Goal: Information Seeking & Learning: Find contact information

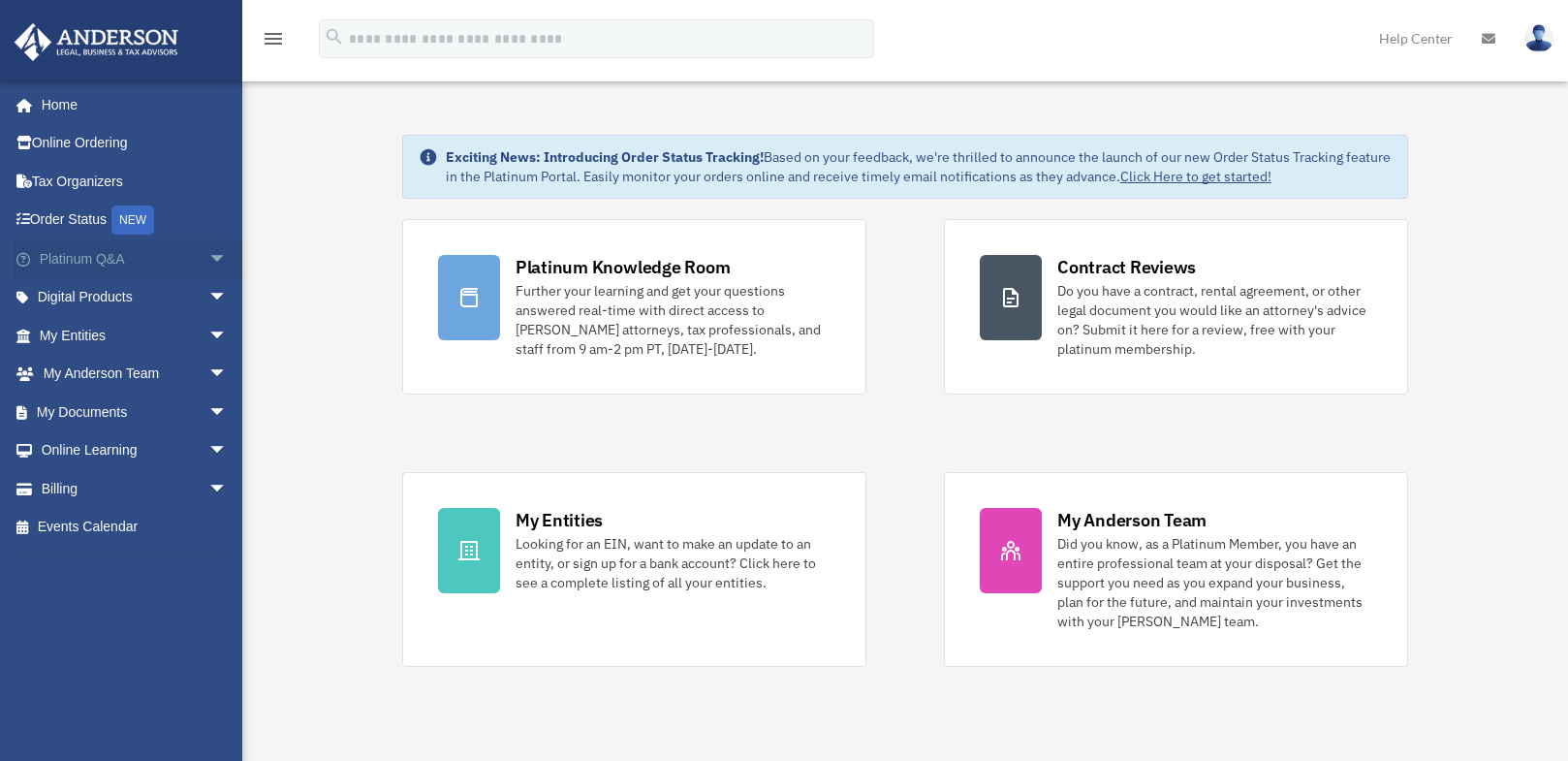
click at [209, 262] on span "arrow_drop_down" at bounding box center [228, 259] width 39 height 40
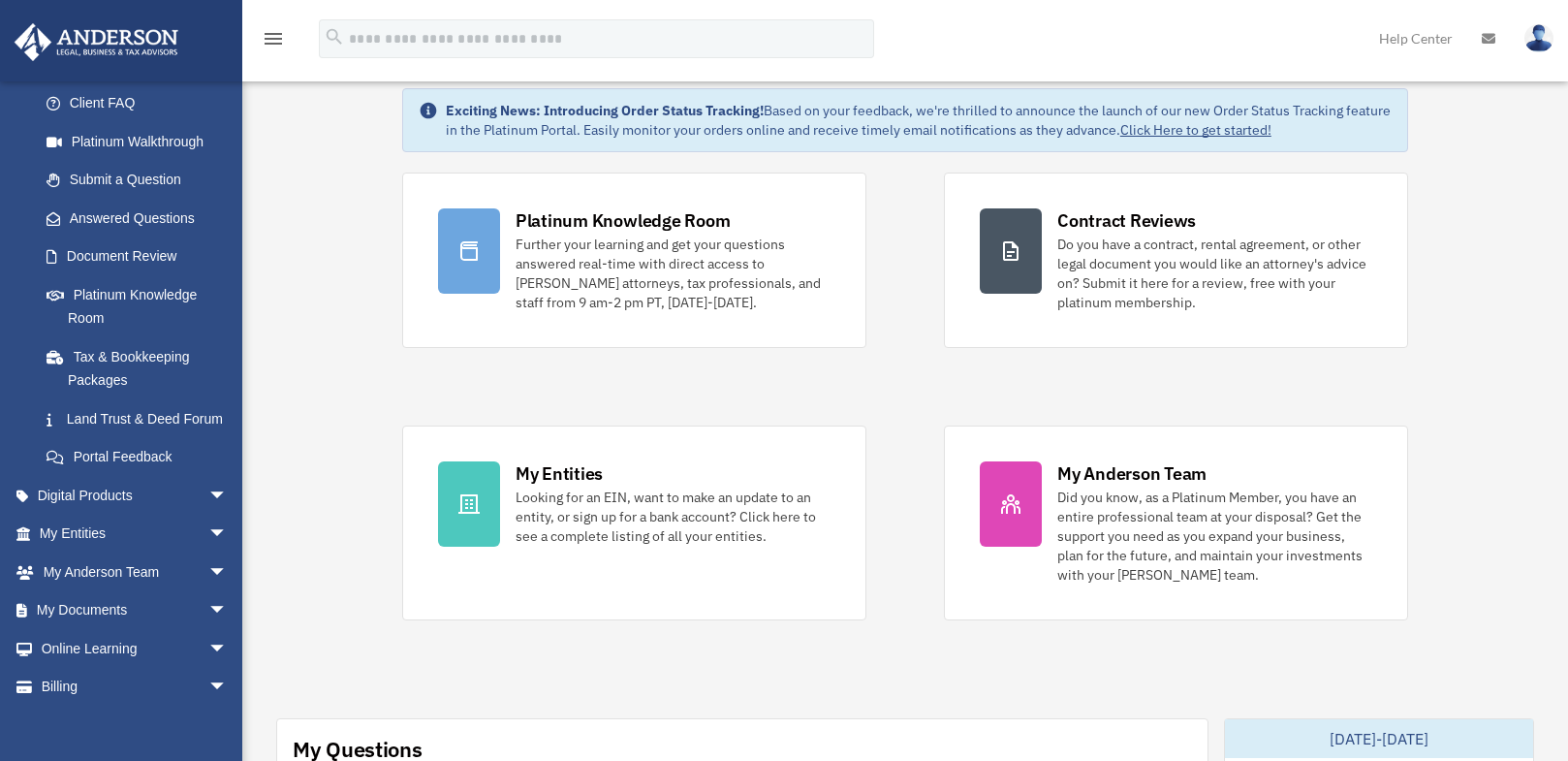
scroll to position [49, 0]
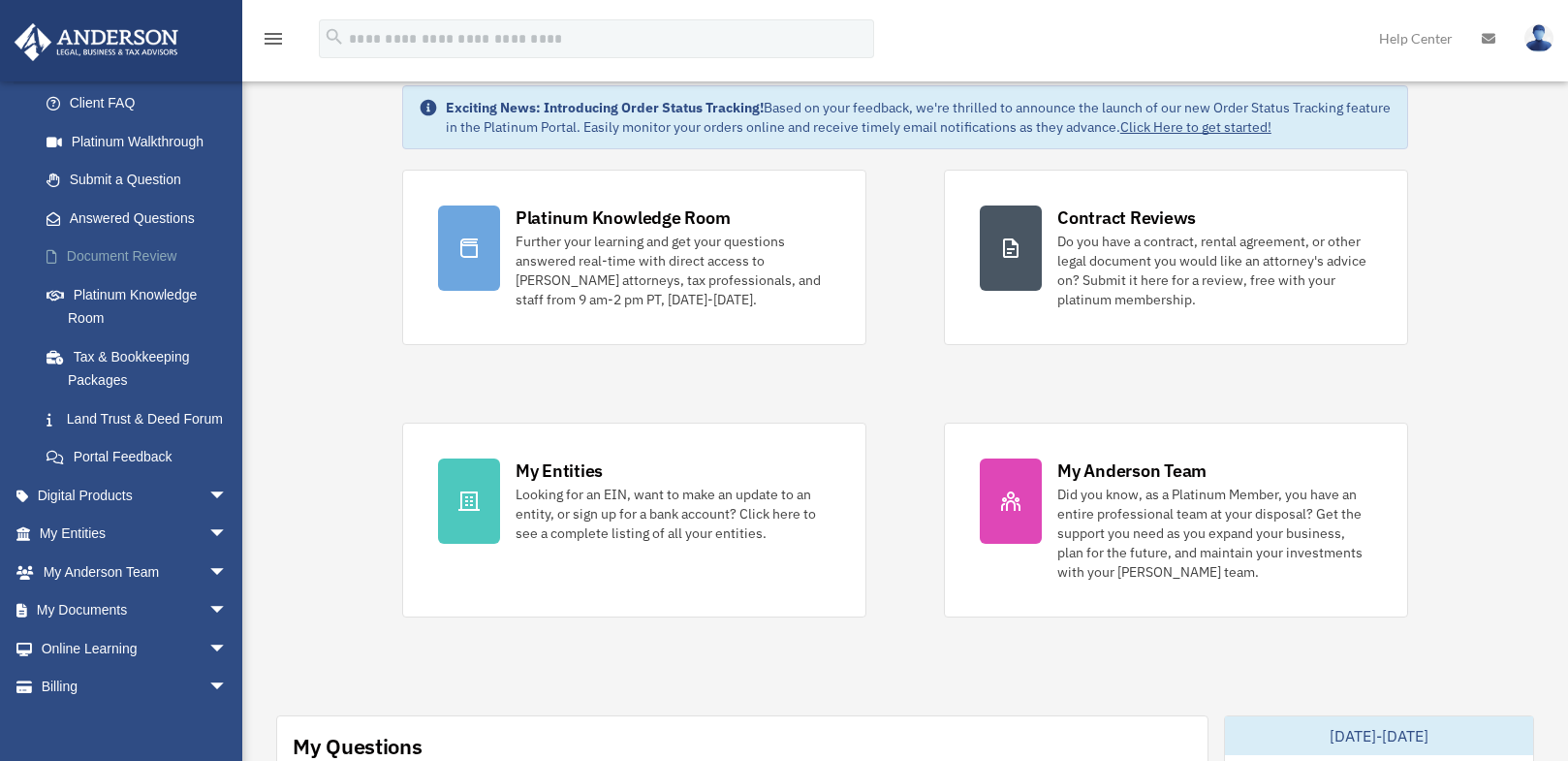
click at [146, 251] on link "Document Review" at bounding box center [142, 257] width 229 height 39
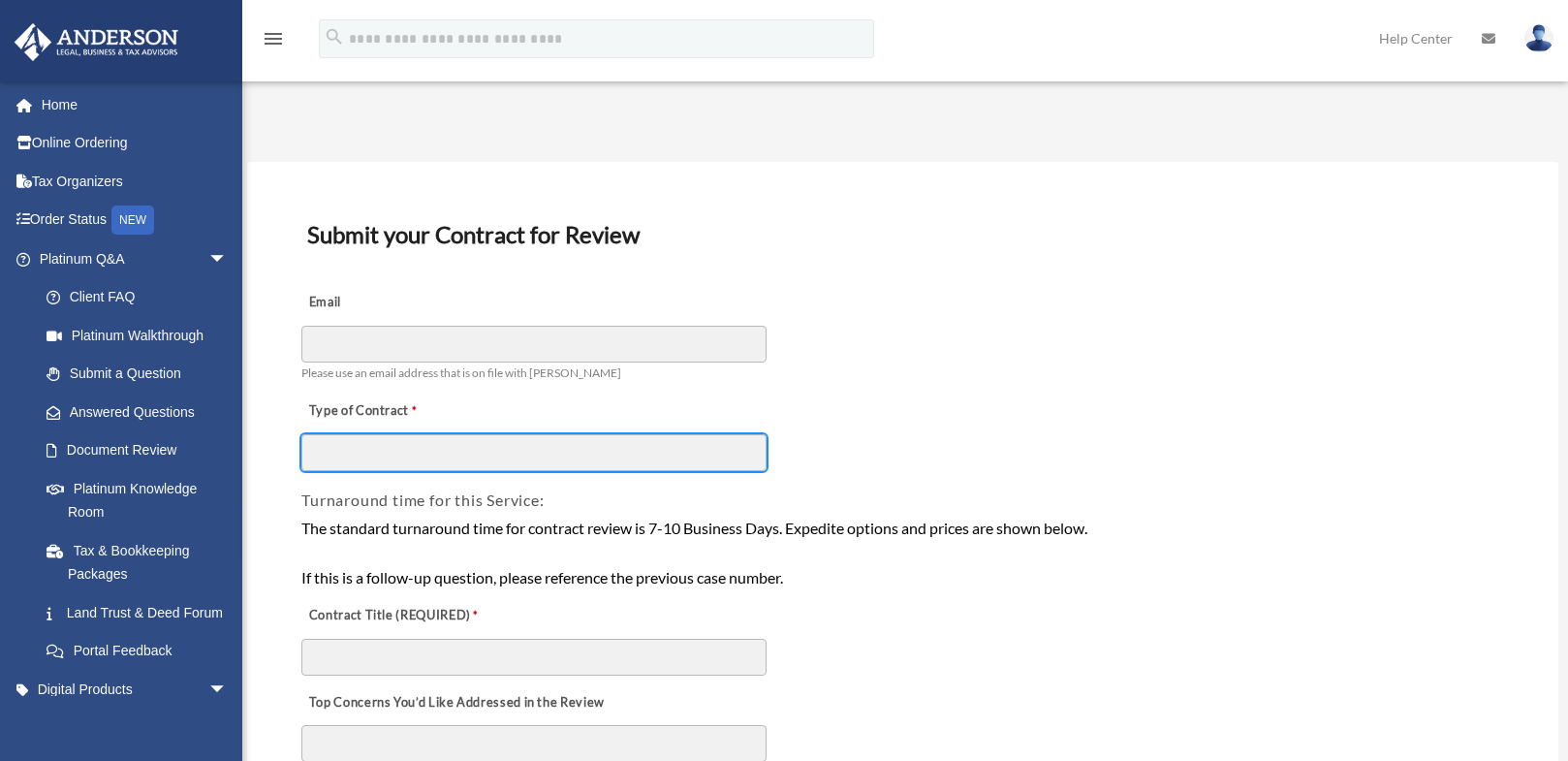
click at [514, 462] on input "Type of Contract" at bounding box center [534, 452] width 466 height 37
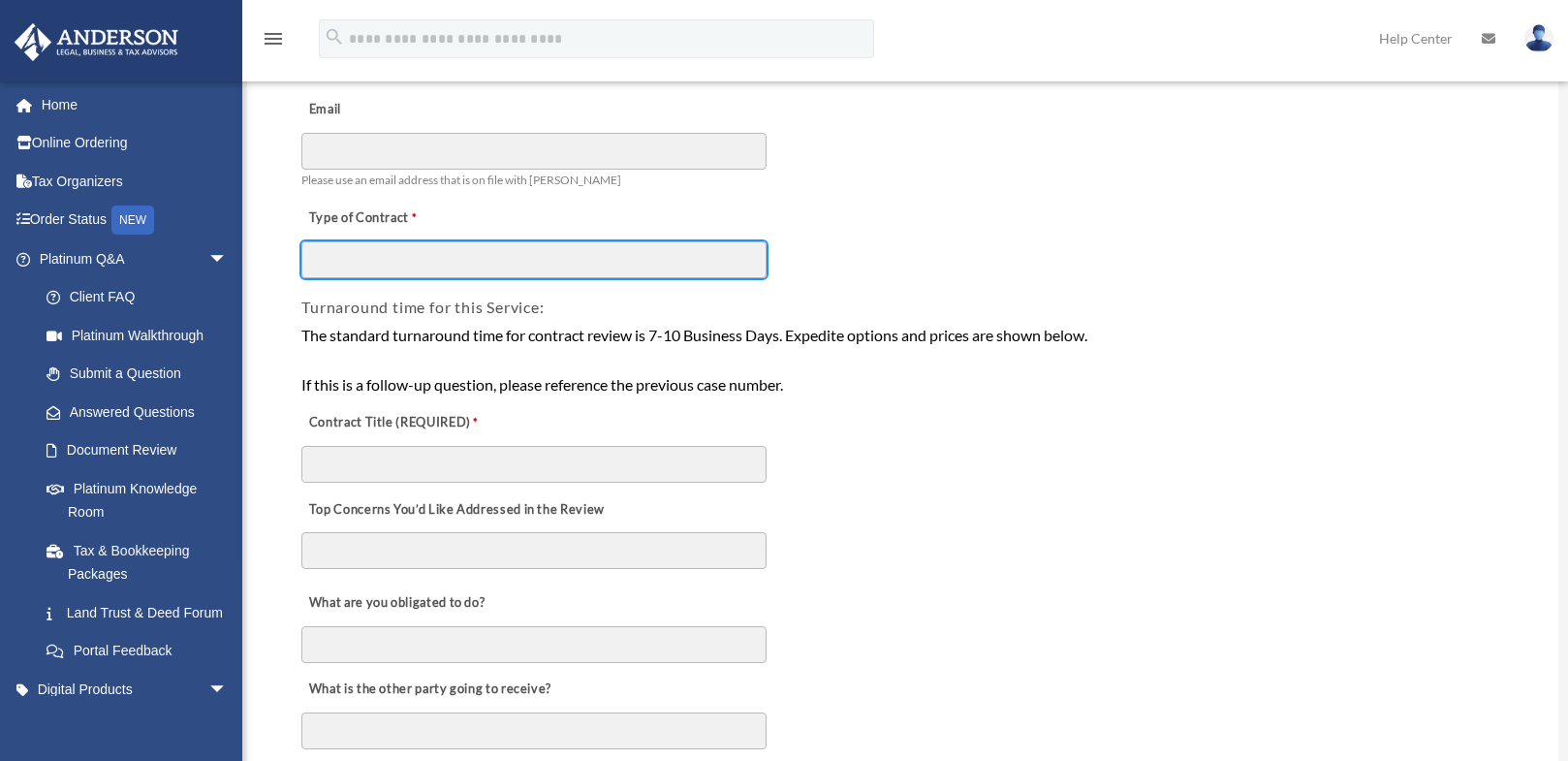
scroll to position [194, 0]
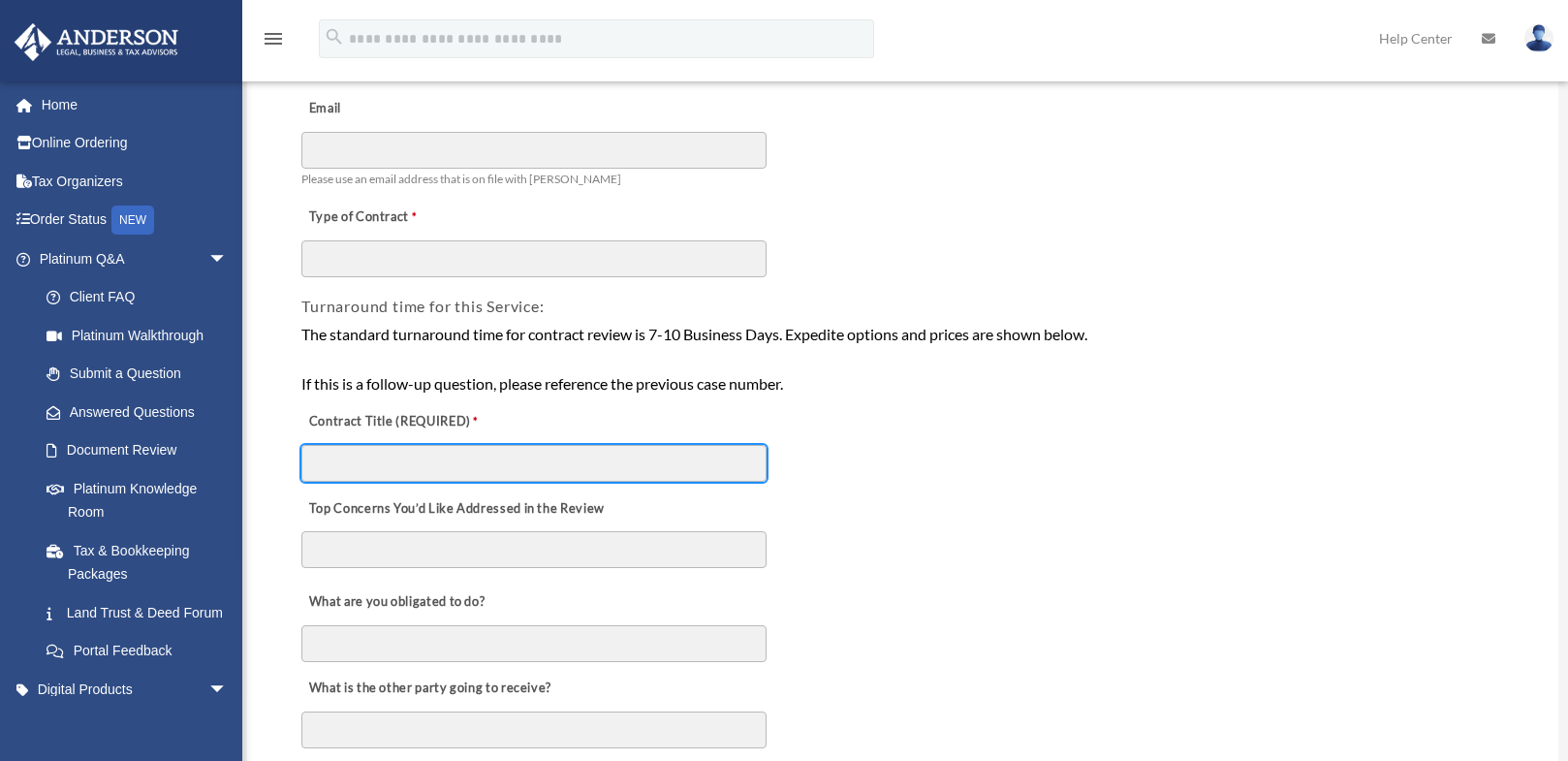
click at [504, 458] on input "Contract Title (REQUIRED)" at bounding box center [534, 463] width 466 height 37
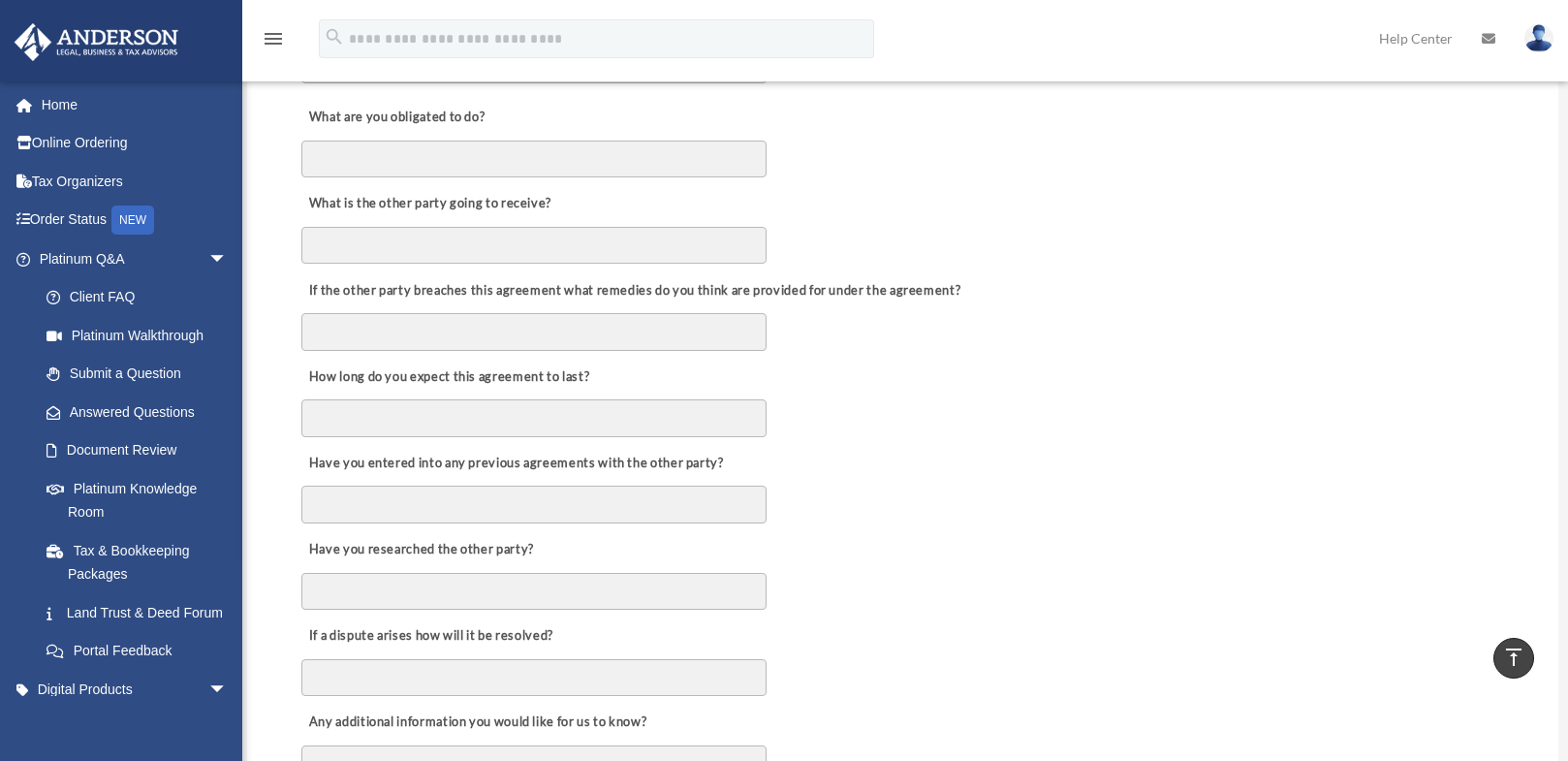
scroll to position [388, 0]
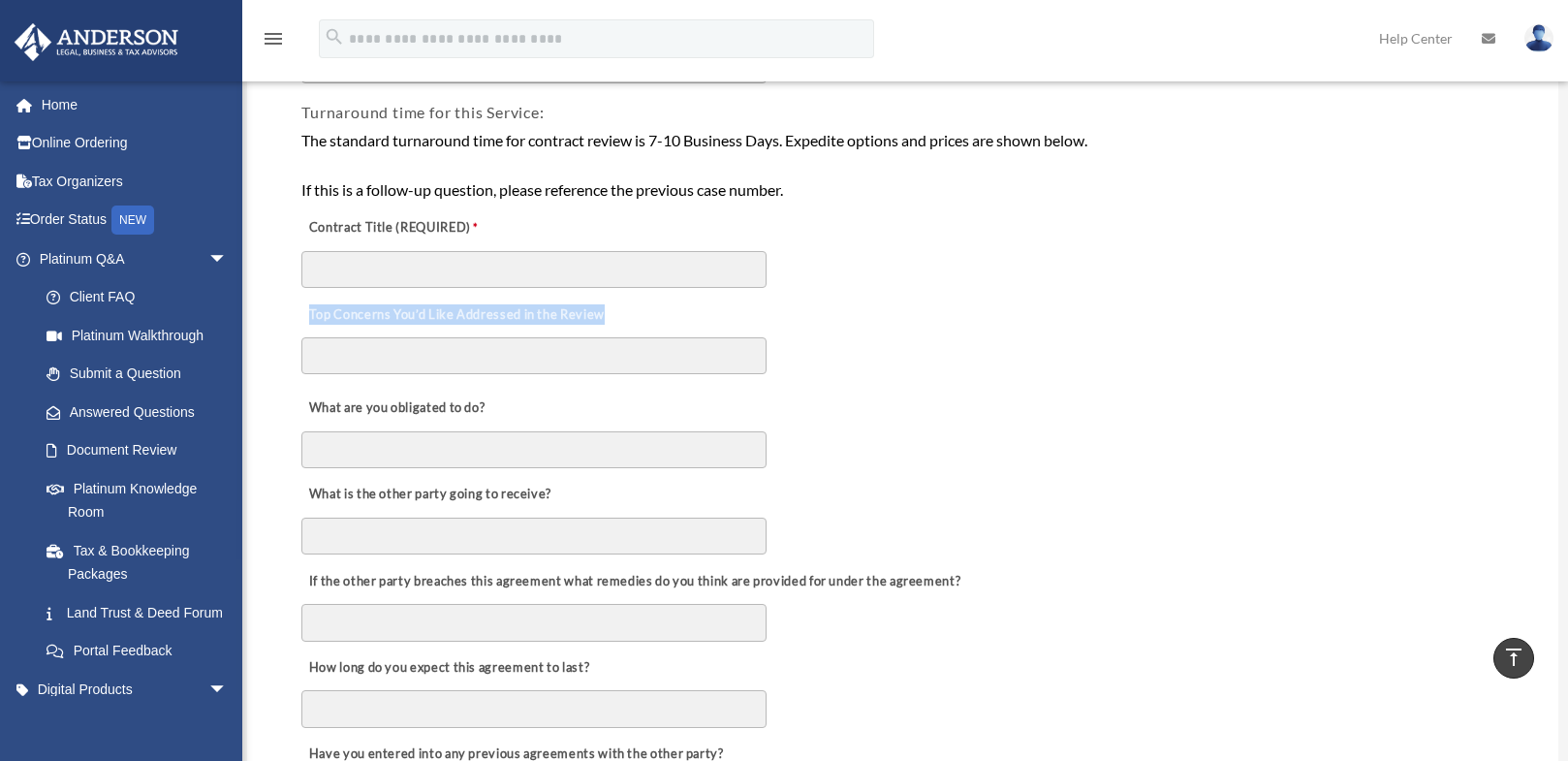
drag, startPoint x: 308, startPoint y: 319, endPoint x: 612, endPoint y: 321, distance: 304.0
click at [612, 321] on div "Top Concerns You’d Like Addressed in the Review" at bounding box center [904, 337] width 1207 height 94
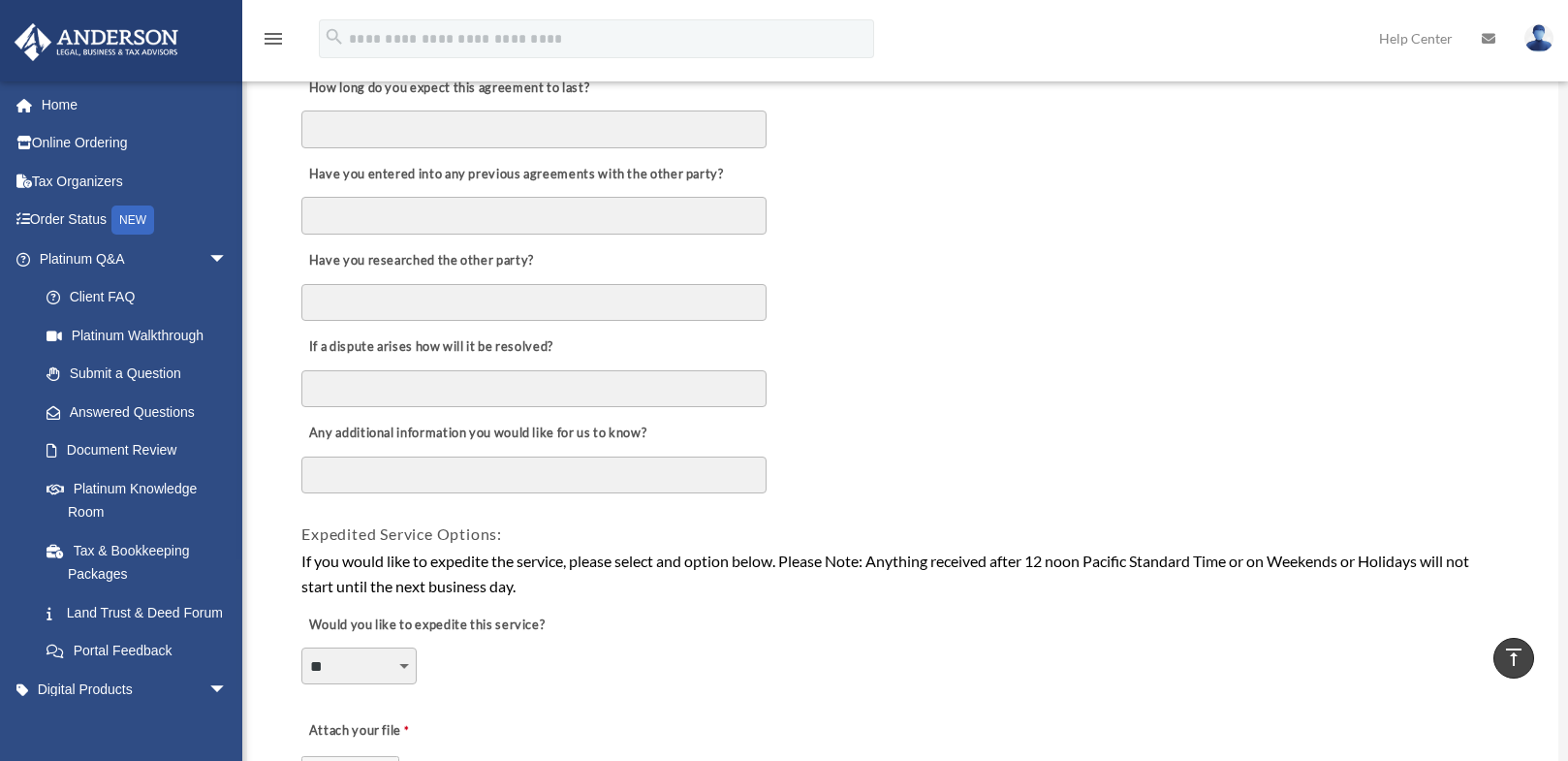
scroll to position [969, 0]
drag, startPoint x: 305, startPoint y: 431, endPoint x: 666, endPoint y: 428, distance: 361.0
click at [666, 428] on div "Any additional information you would like for us to know?" at bounding box center [904, 453] width 1207 height 94
click at [667, 429] on div "Any additional information you would like for us to know?" at bounding box center [904, 453] width 1207 height 94
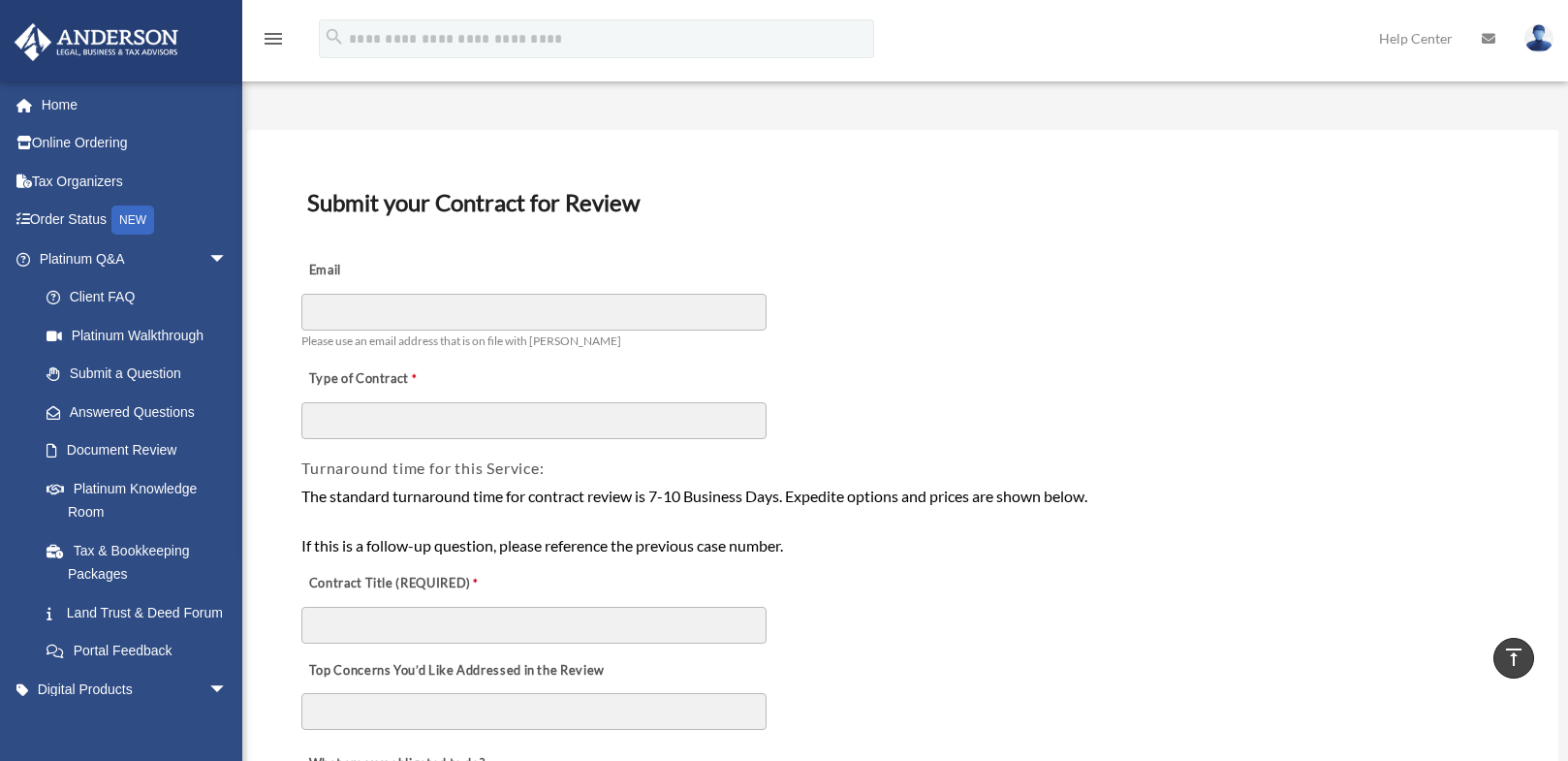
scroll to position [0, 0]
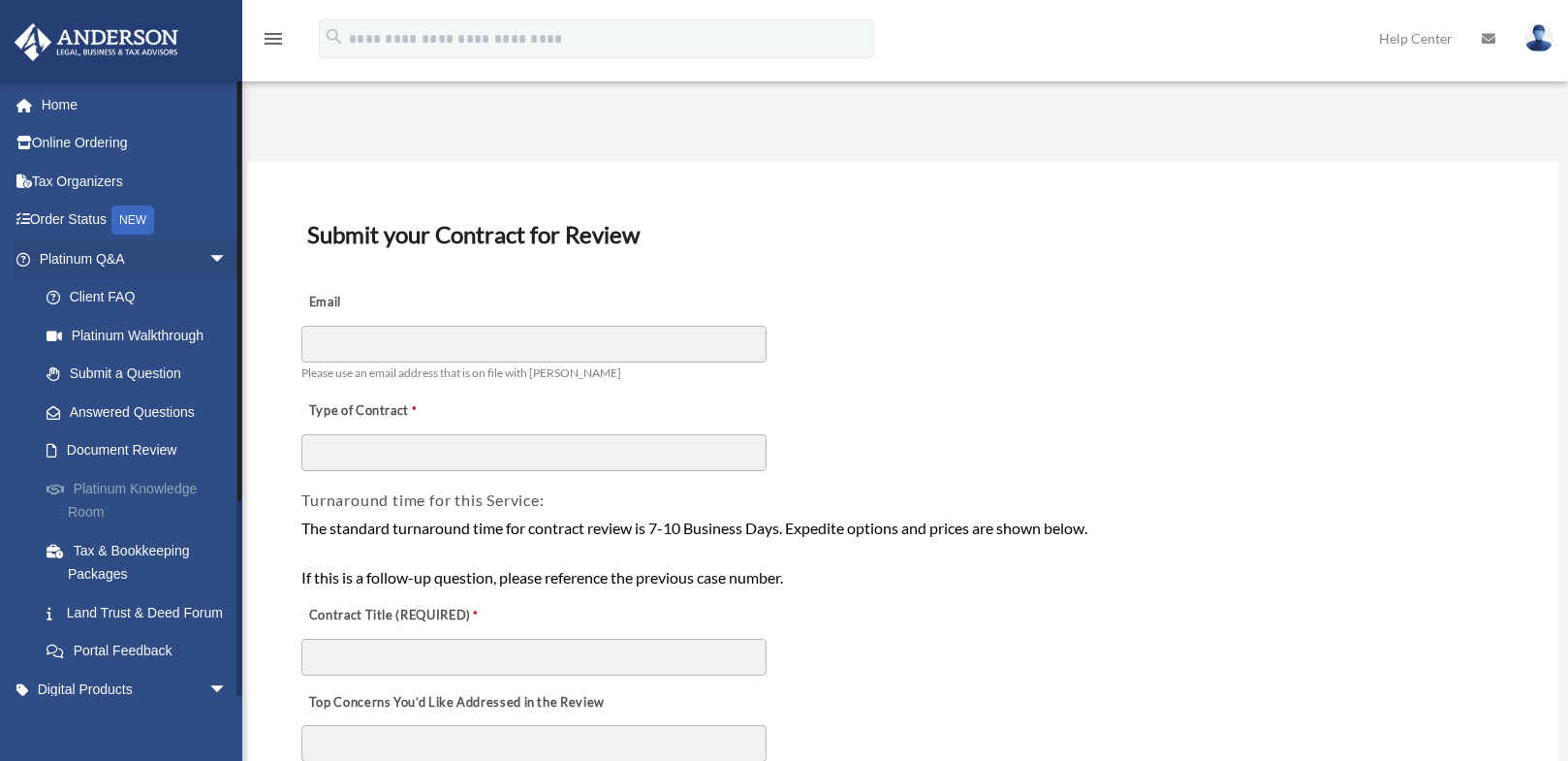
click at [123, 495] on link "Platinum Knowledge Room" at bounding box center [142, 499] width 229 height 62
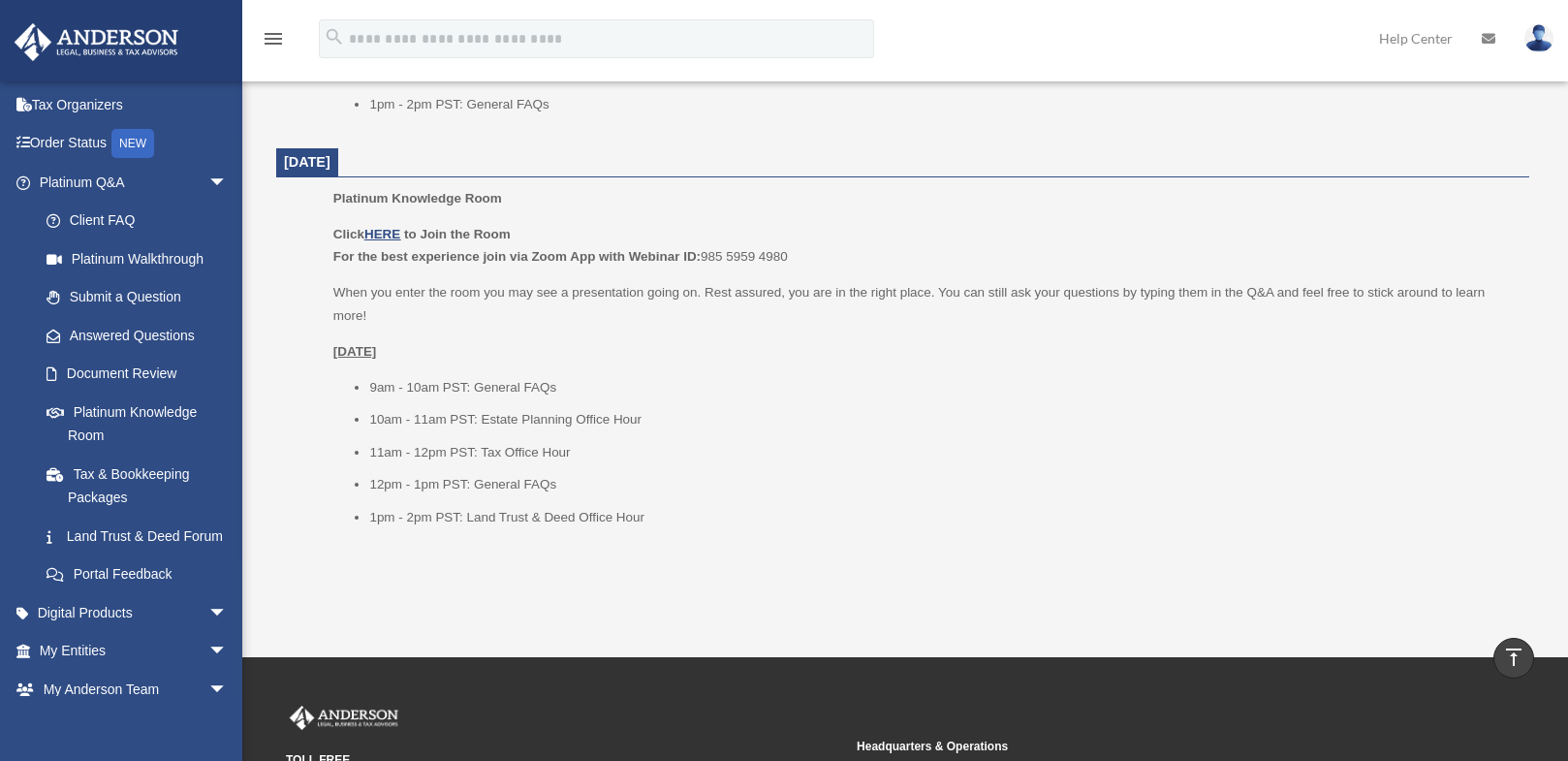
scroll to position [2325, 0]
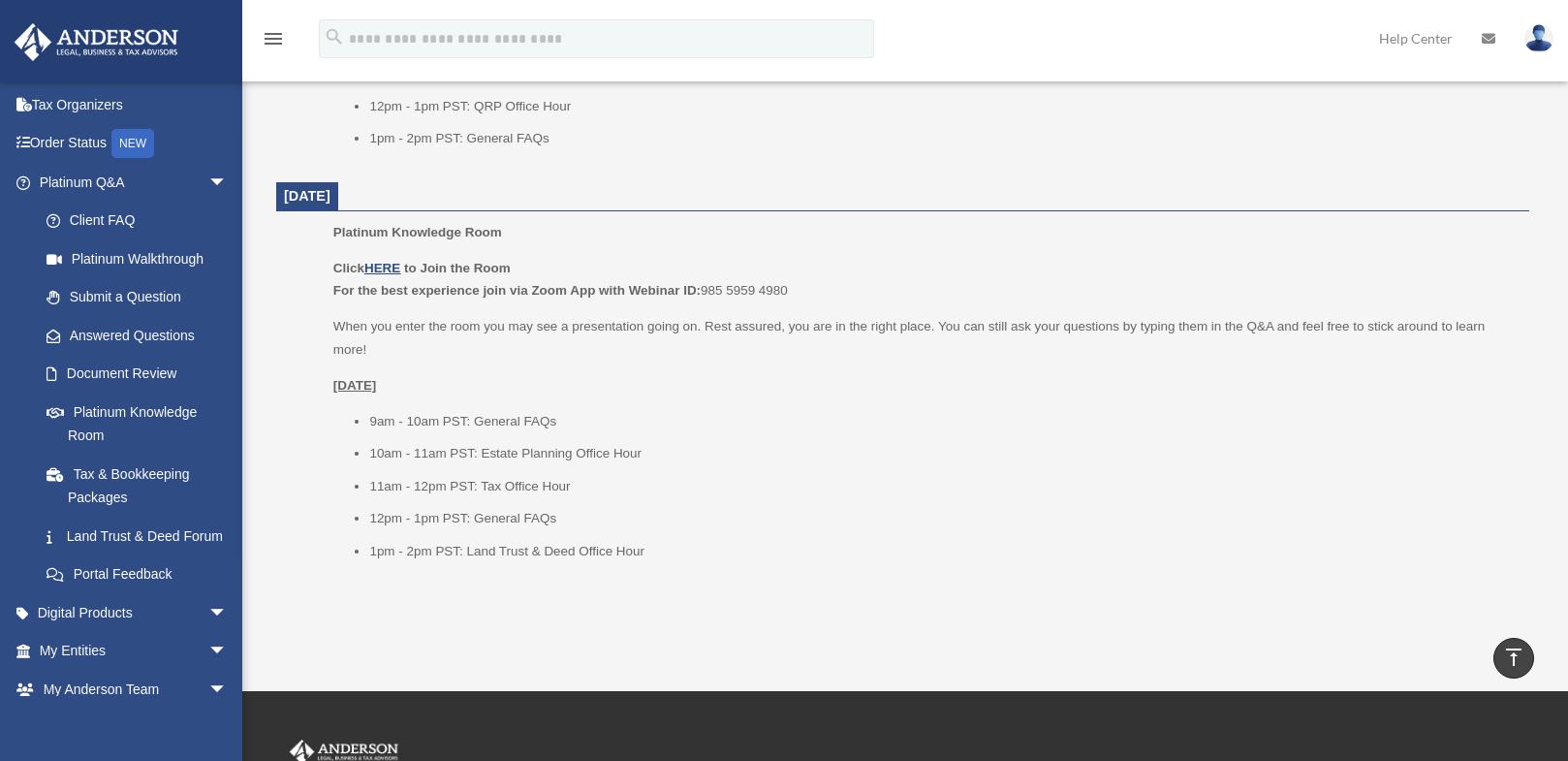
click at [645, 455] on li "10am - 11am PST: Estate Planning Office Hour" at bounding box center [943, 453] width 1147 height 24
drag, startPoint x: 594, startPoint y: 452, endPoint x: 373, endPoint y: 449, distance: 221.0
click at [373, 449] on li "10am - 11am PST: Estate Planning Office Hour" at bounding box center [943, 453] width 1147 height 24
click at [651, 461] on li "10am - 11am PST: Estate Planning Office Hour" at bounding box center [943, 453] width 1147 height 24
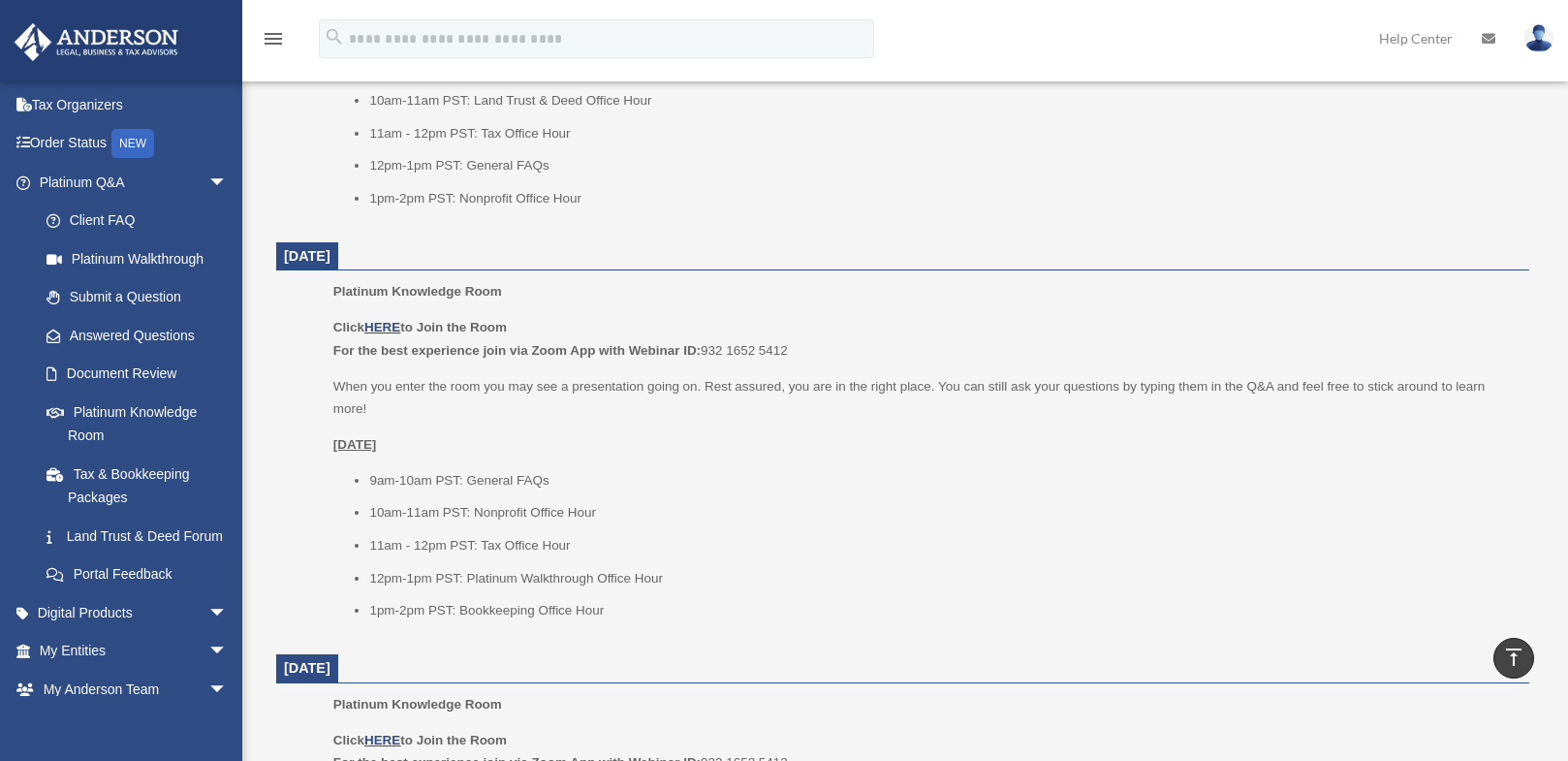
scroll to position [1453, 0]
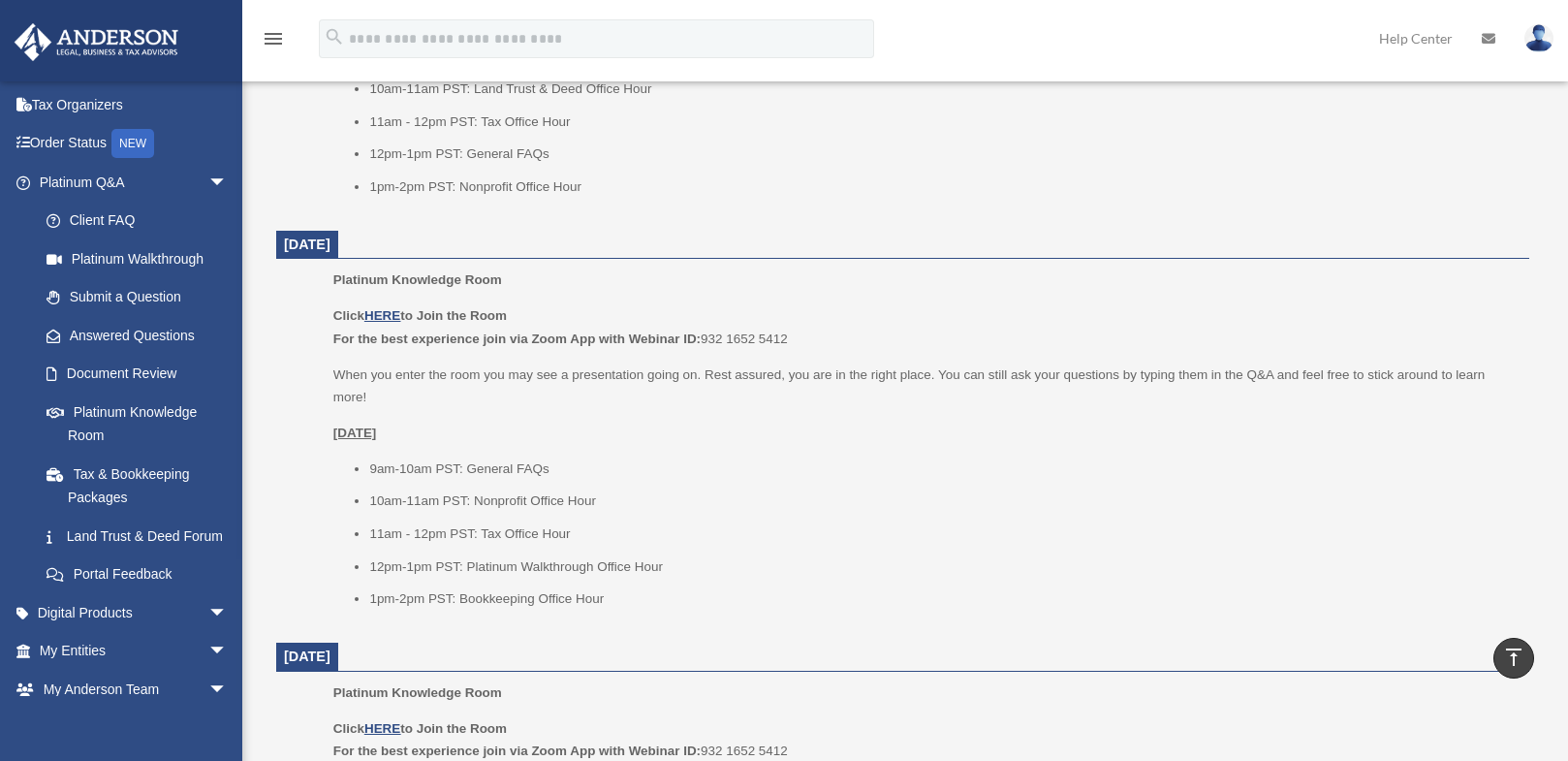
click at [599, 501] on li "10am-11am PST: Nonprofit Office Hour" at bounding box center [943, 501] width 1147 height 24
drag, startPoint x: 593, startPoint y: 501, endPoint x: 358, endPoint y: 496, distance: 235.1
click at [369, 496] on li "10am-11am PST: Nonprofit Office Hour" at bounding box center [943, 501] width 1147 height 24
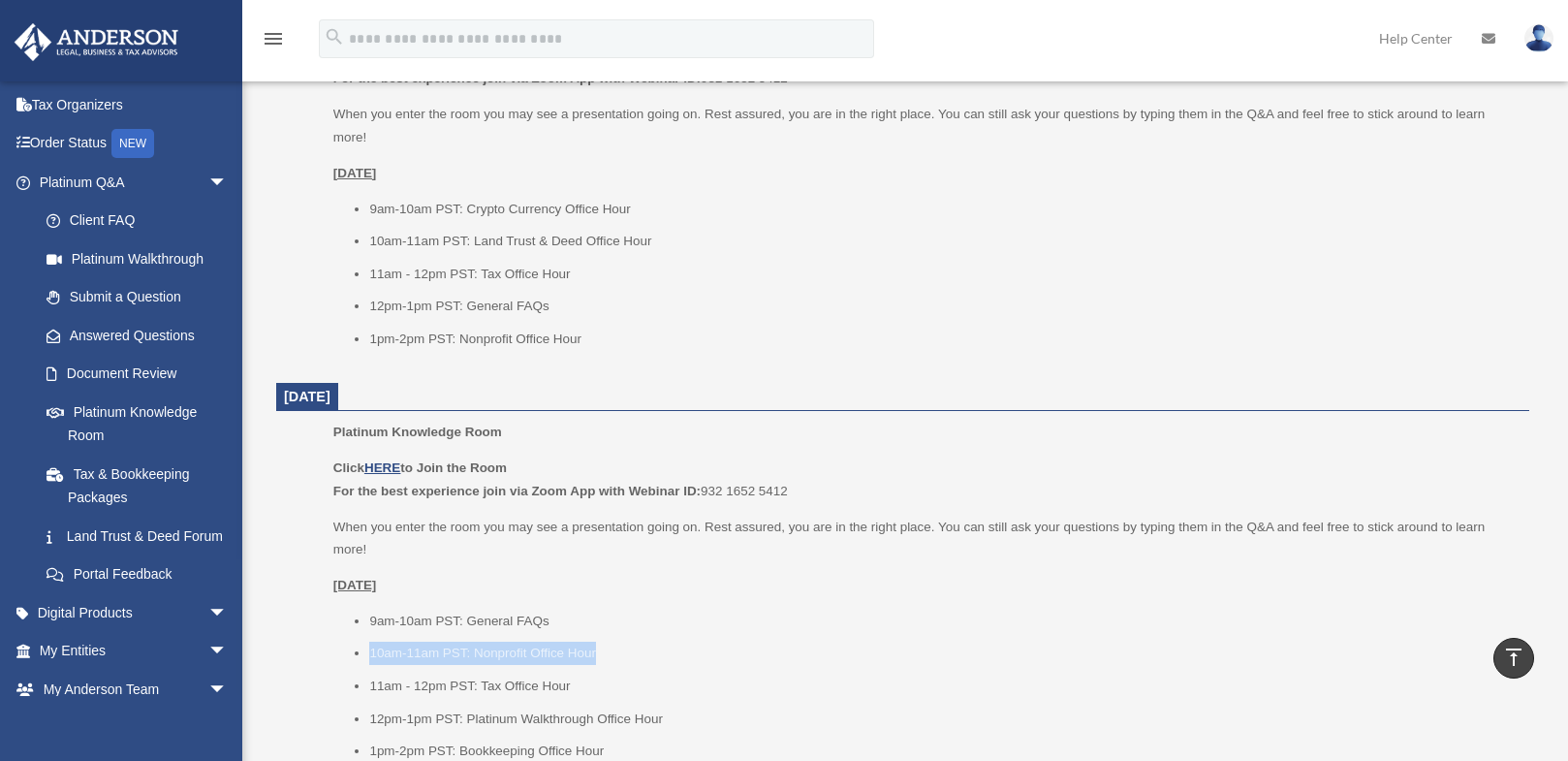
scroll to position [1260, 0]
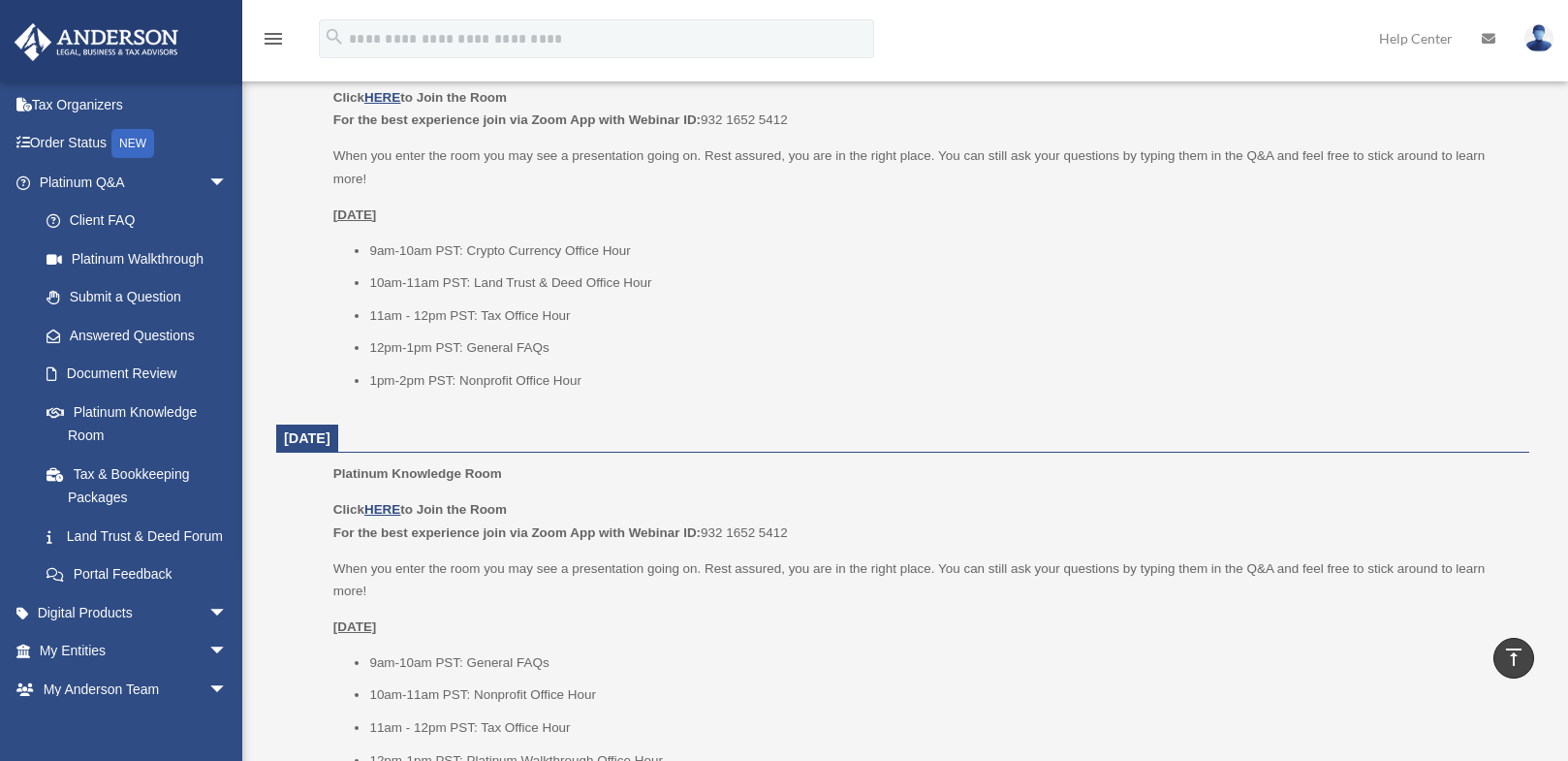
click at [370, 664] on li "9am-10am PST: General FAQs" at bounding box center [943, 663] width 1147 height 24
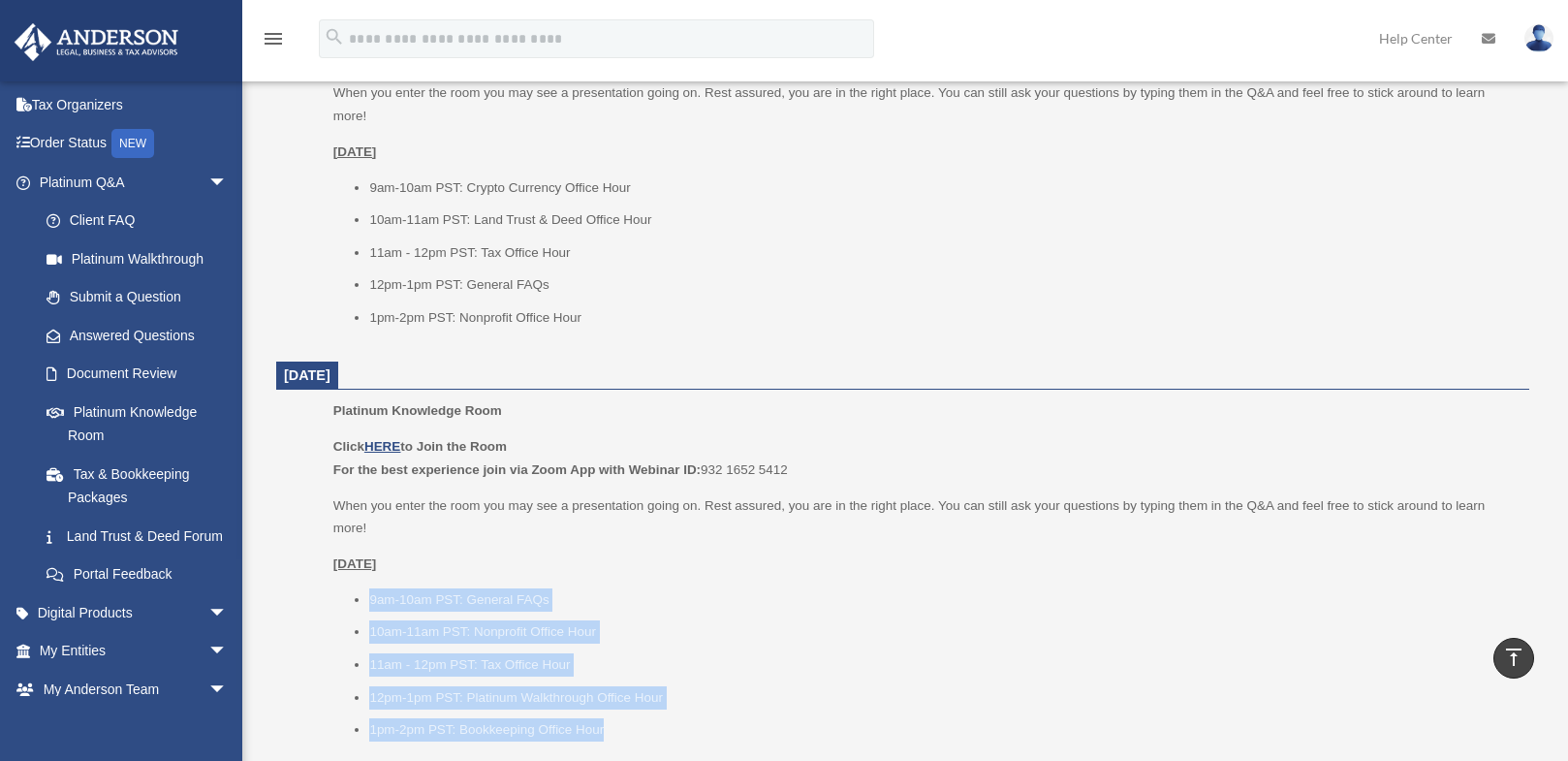
scroll to position [1356, 0]
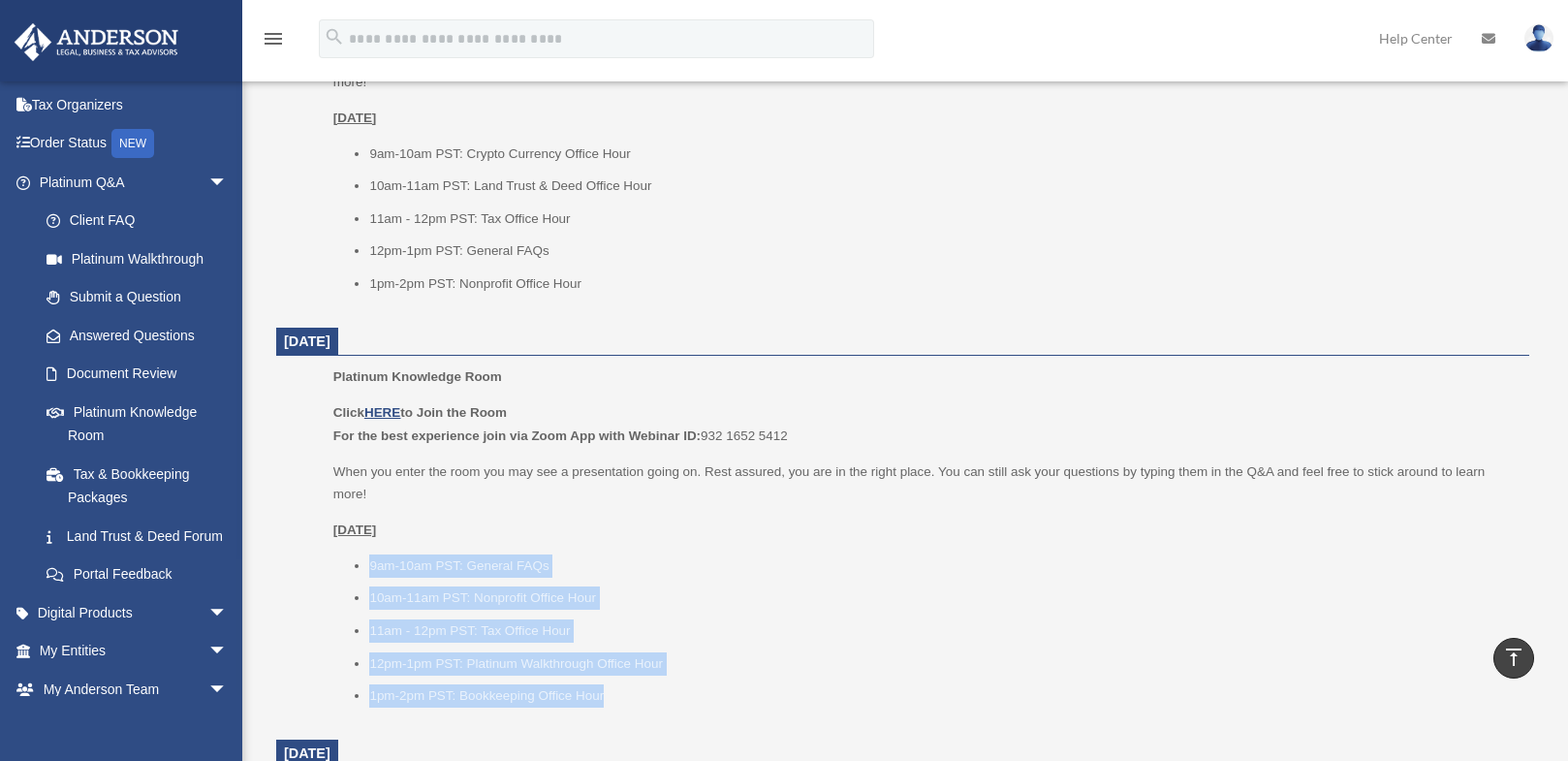
drag, startPoint x: 370, startPoint y: 664, endPoint x: 665, endPoint y: 696, distance: 296.7
click at [665, 696] on ul "9am-10am PST: General FAQs 10am-11am PST: Nonprofit Office Hour 11am - 12pm PST…" at bounding box center [924, 631] width 1183 height 153
click at [665, 696] on li "1pm-2pm PST: Bookkeeping Office Hour" at bounding box center [943, 695] width 1147 height 24
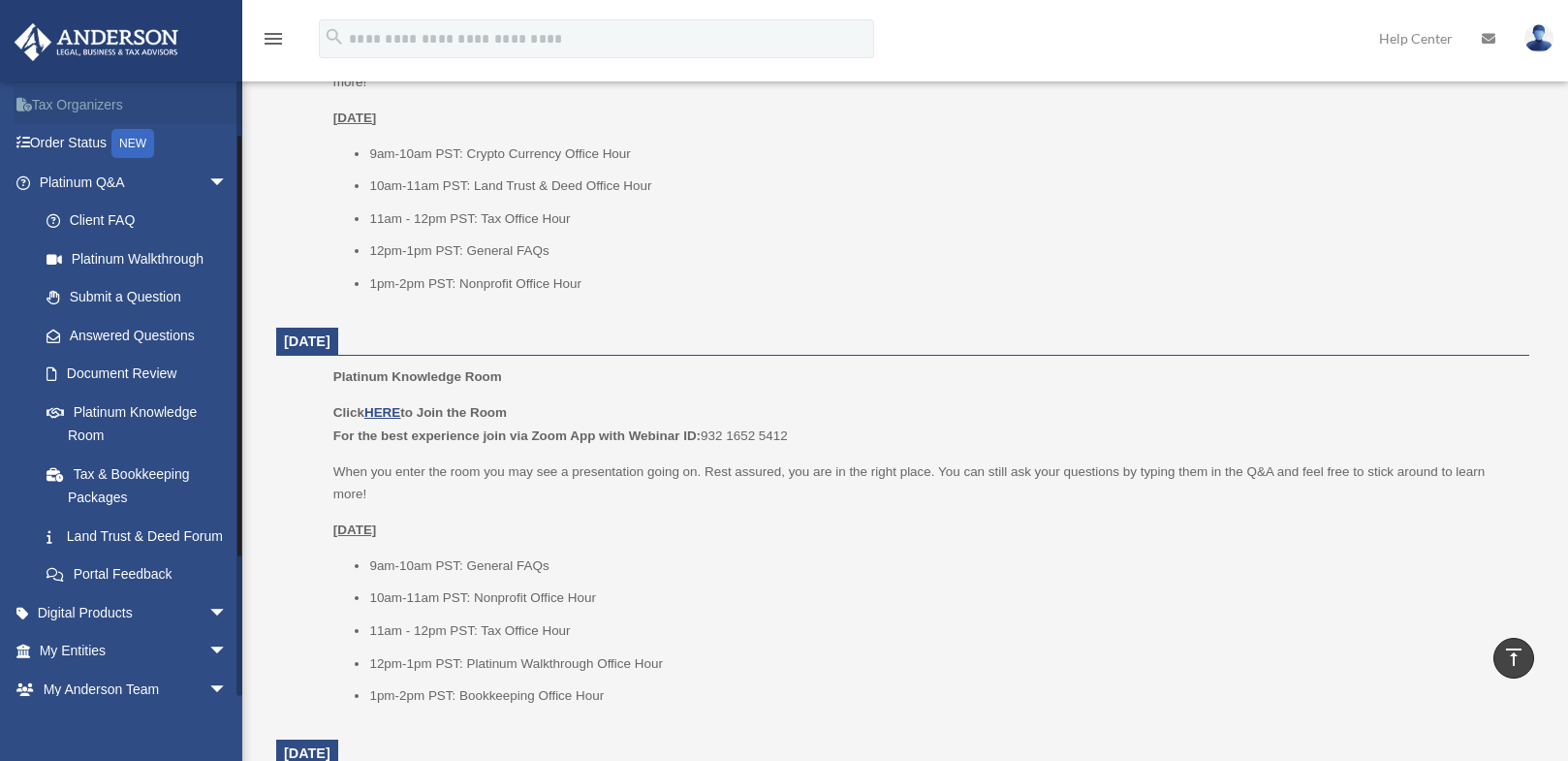
click at [209, 178] on span "arrow_drop_down" at bounding box center [228, 182] width 39 height 40
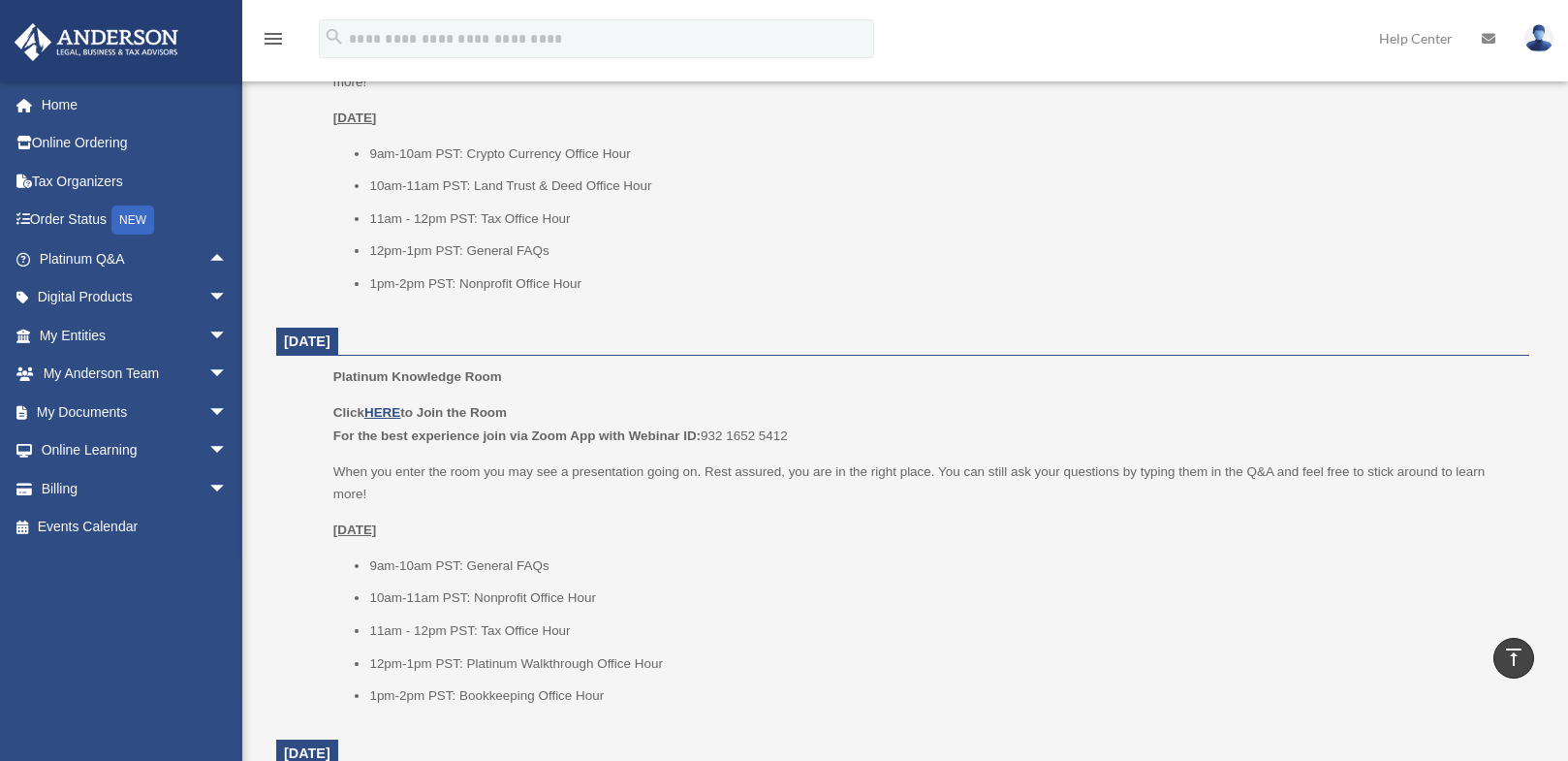
scroll to position [0, 0]
click at [209, 299] on span "arrow_drop_down" at bounding box center [228, 298] width 39 height 40
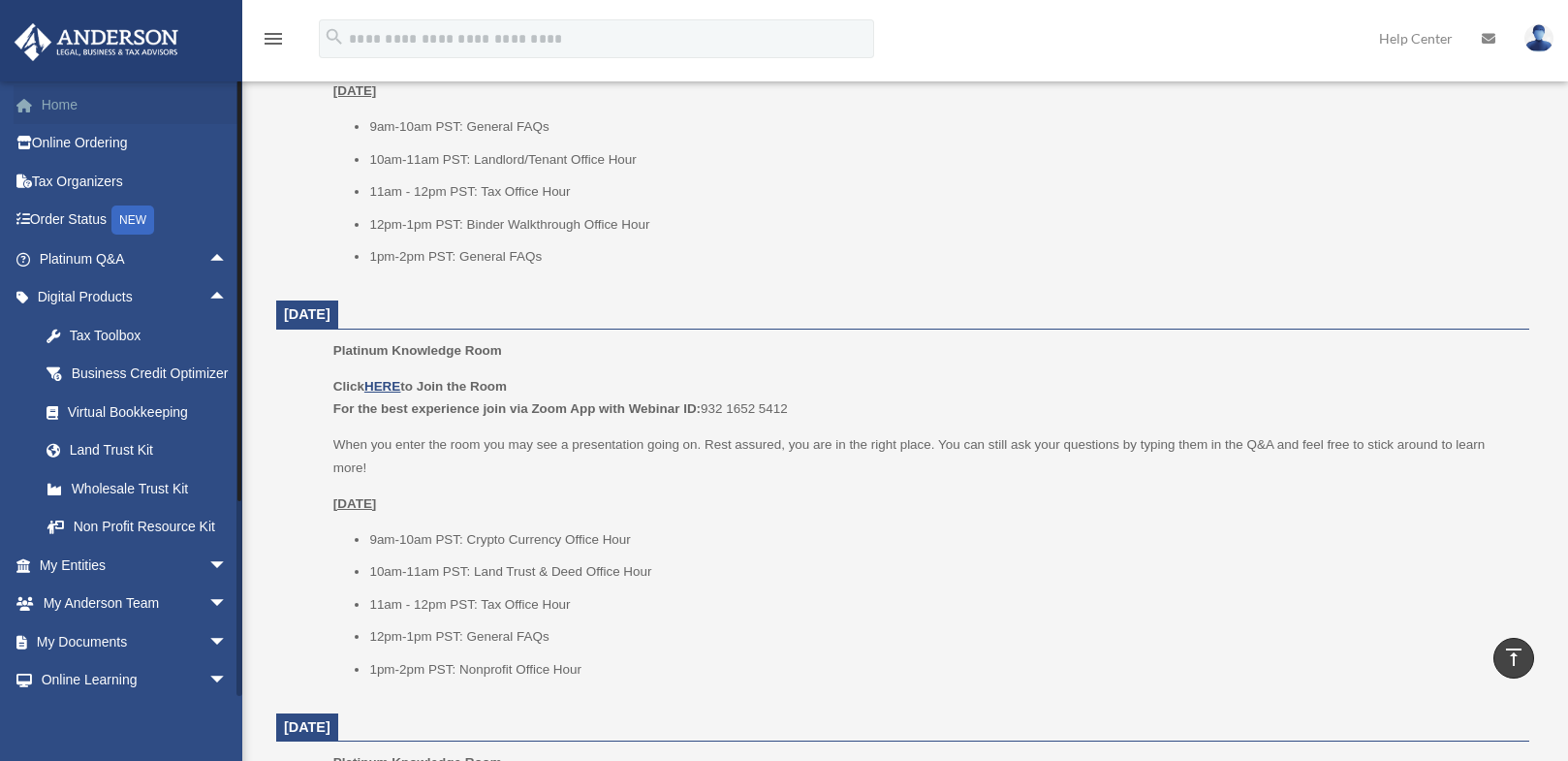
scroll to position [969, 0]
click at [209, 294] on span "arrow_drop_up" at bounding box center [228, 298] width 39 height 40
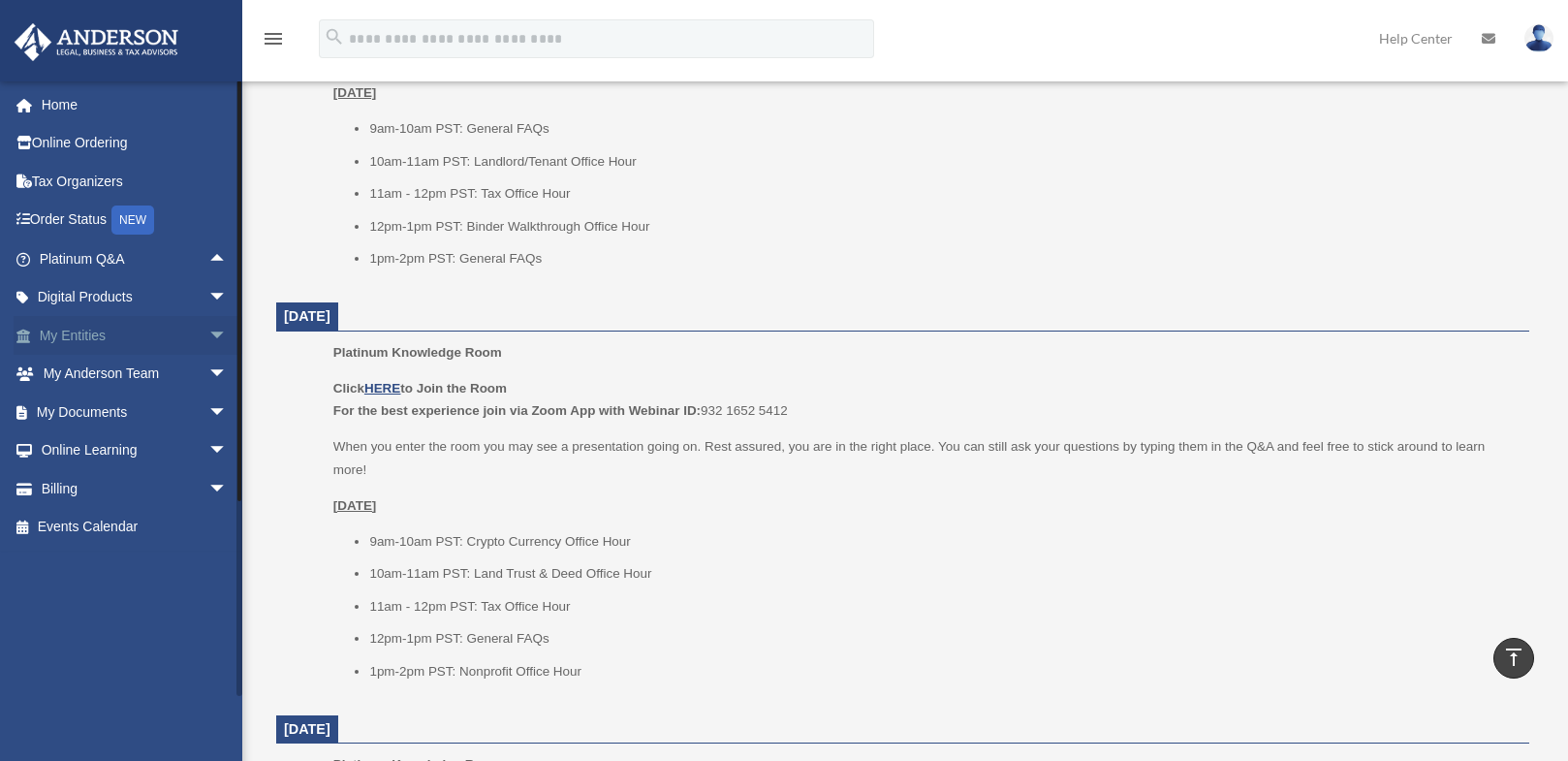
click at [209, 338] on span "arrow_drop_down" at bounding box center [228, 335] width 39 height 40
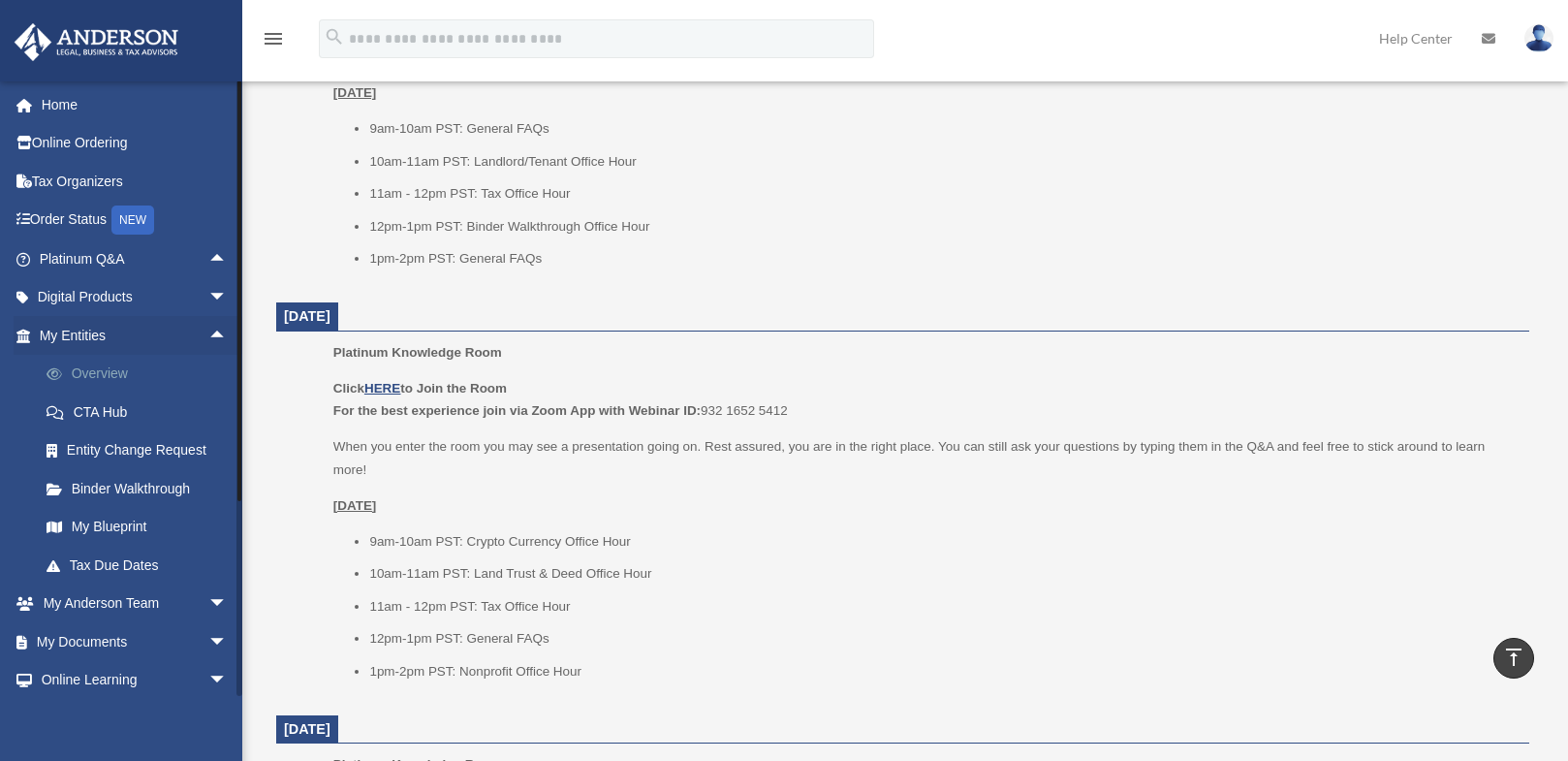
click at [83, 366] on link "Overview" at bounding box center [142, 374] width 229 height 39
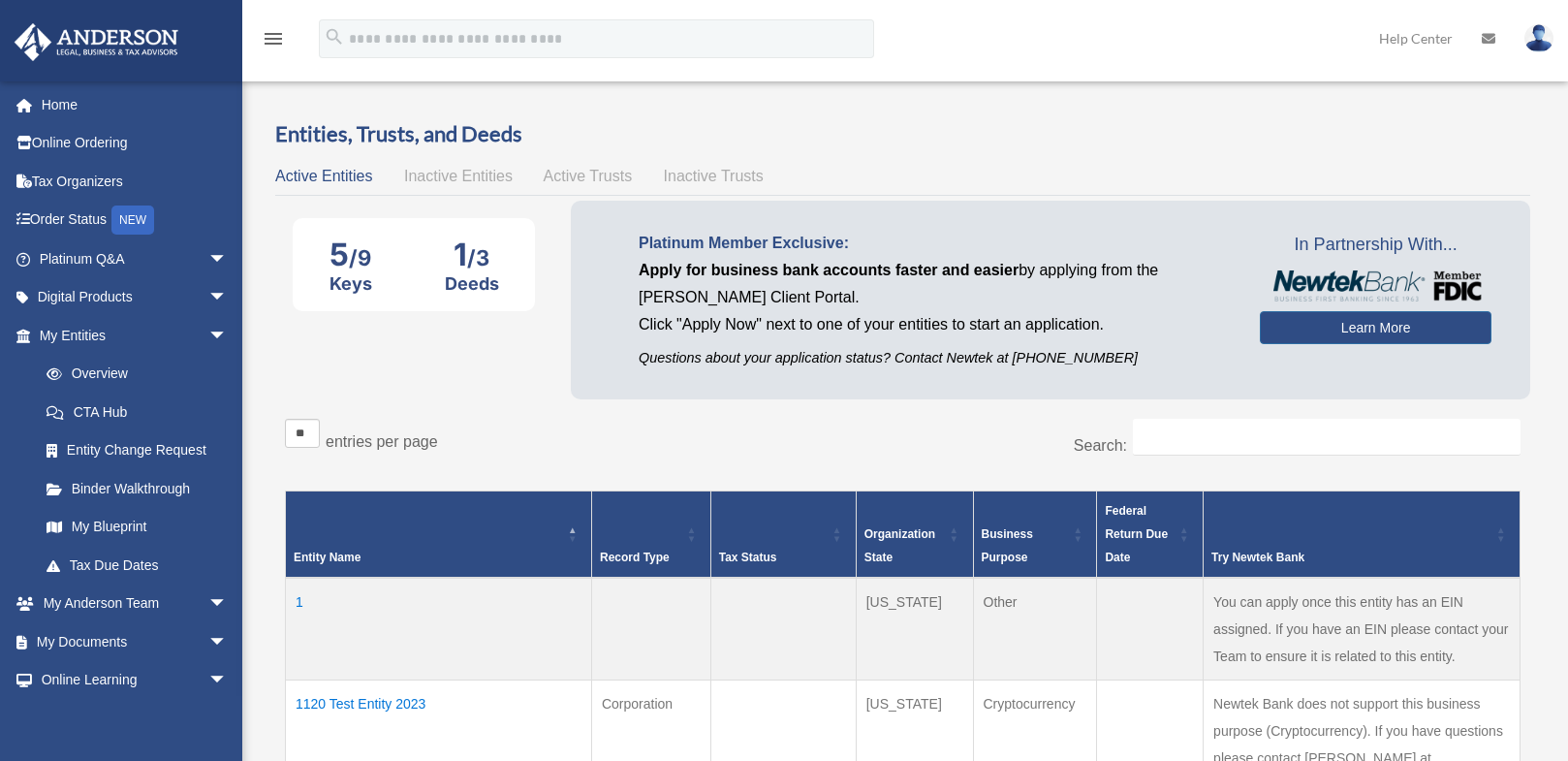
scroll to position [97, 0]
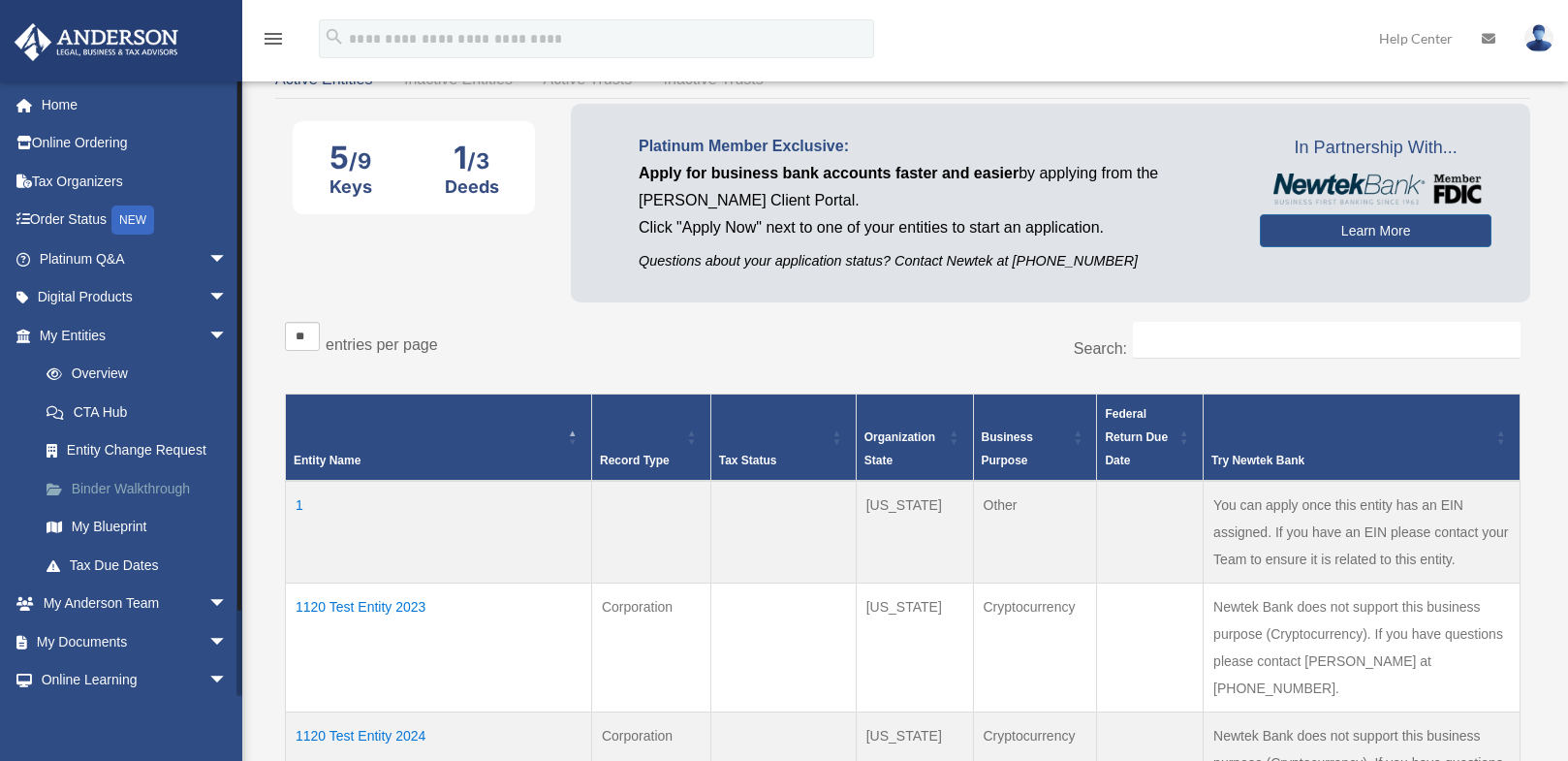
click at [115, 492] on link "Binder Walkthrough" at bounding box center [142, 489] width 229 height 39
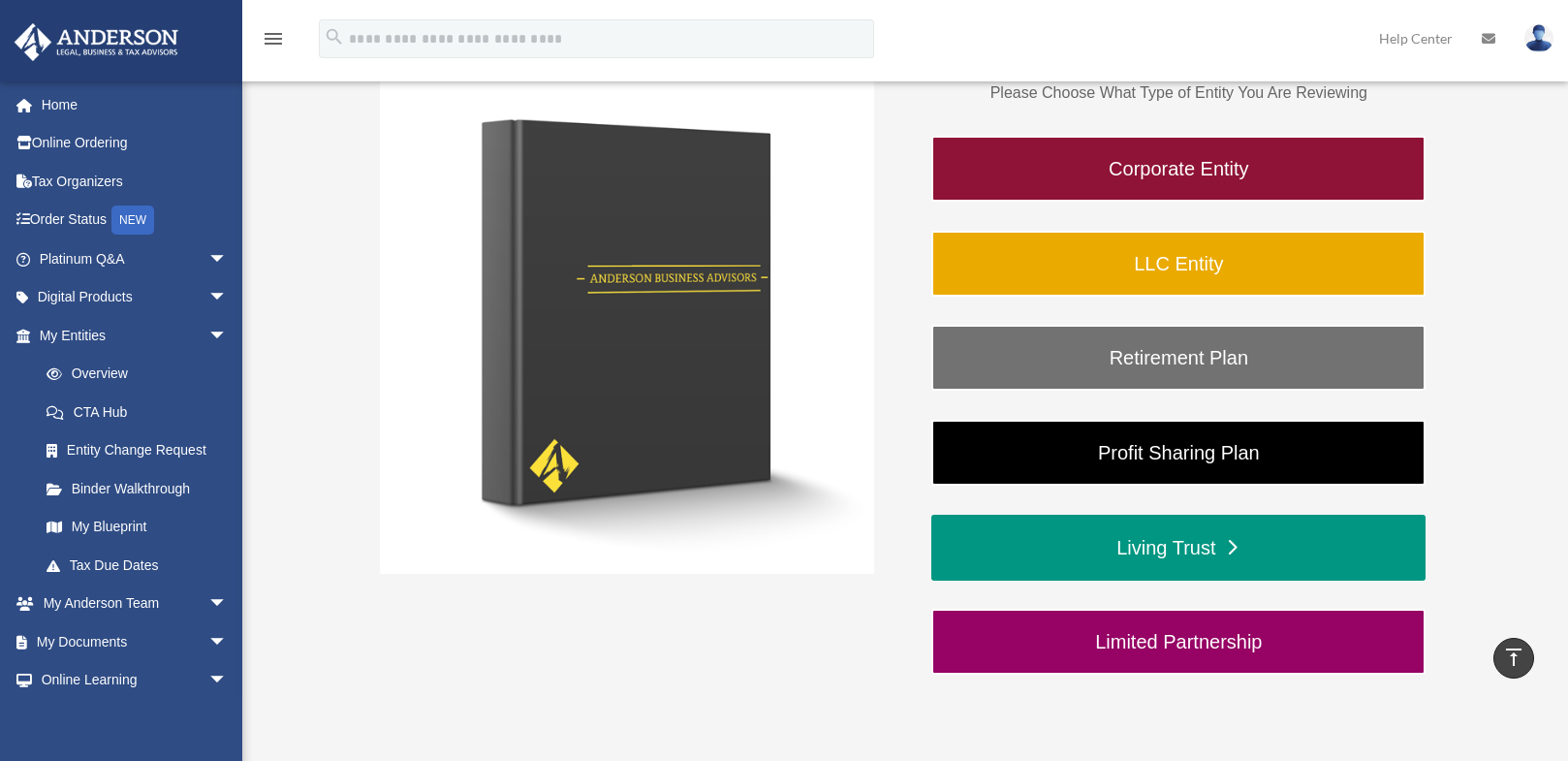
scroll to position [291, 0]
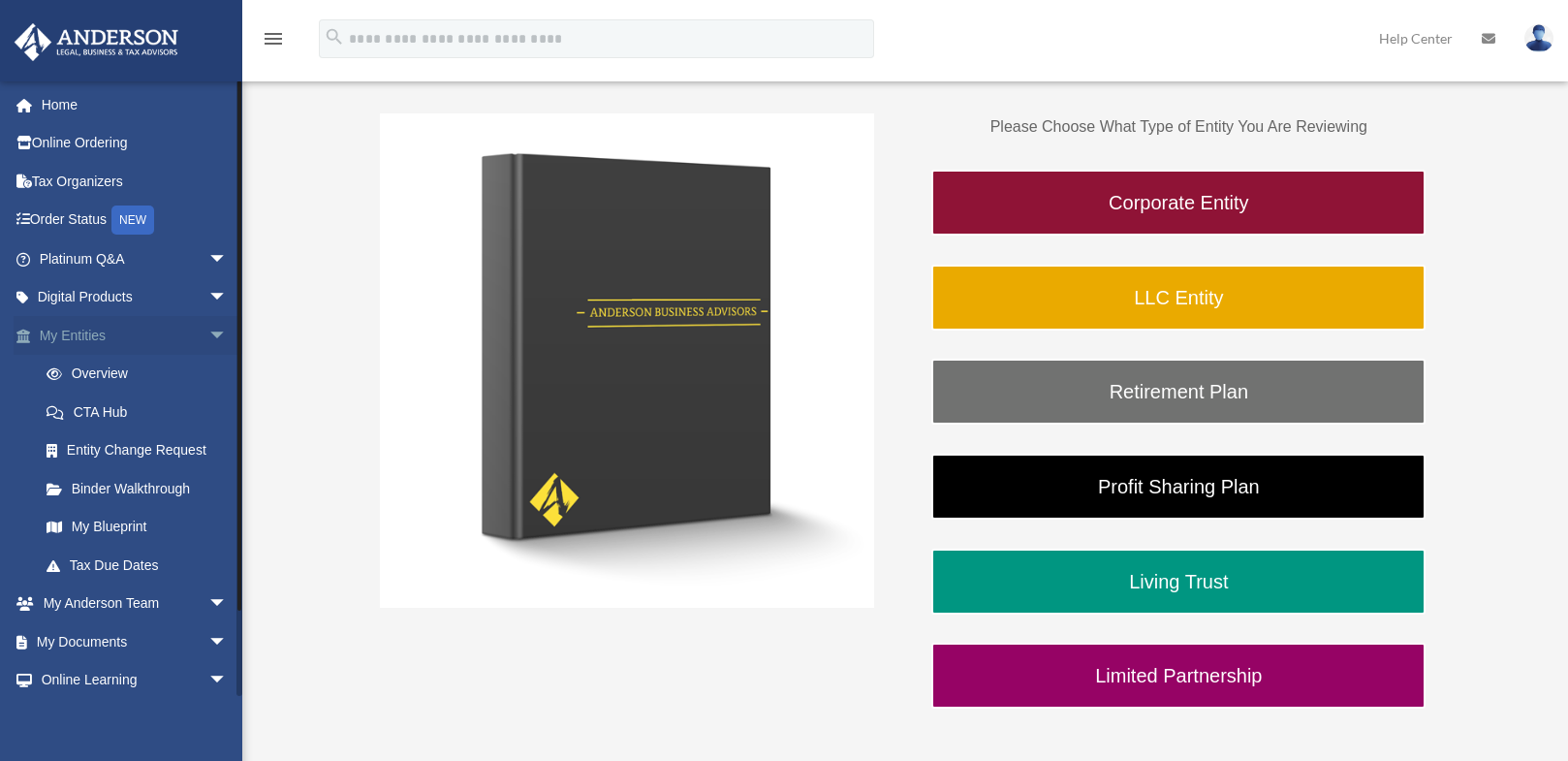
click at [209, 333] on span "arrow_drop_down" at bounding box center [228, 335] width 39 height 40
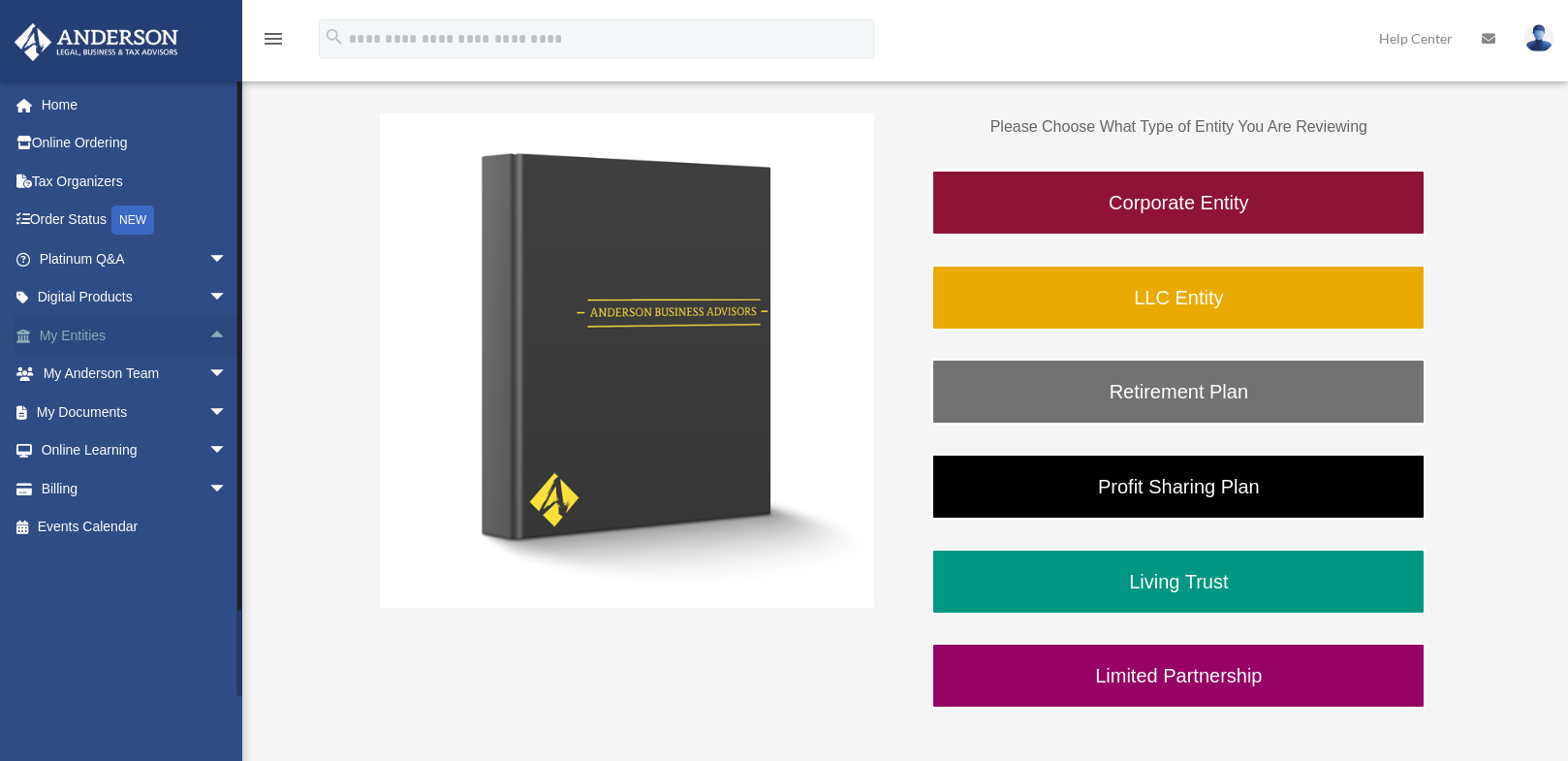
click at [209, 333] on span "arrow_drop_up" at bounding box center [228, 335] width 39 height 40
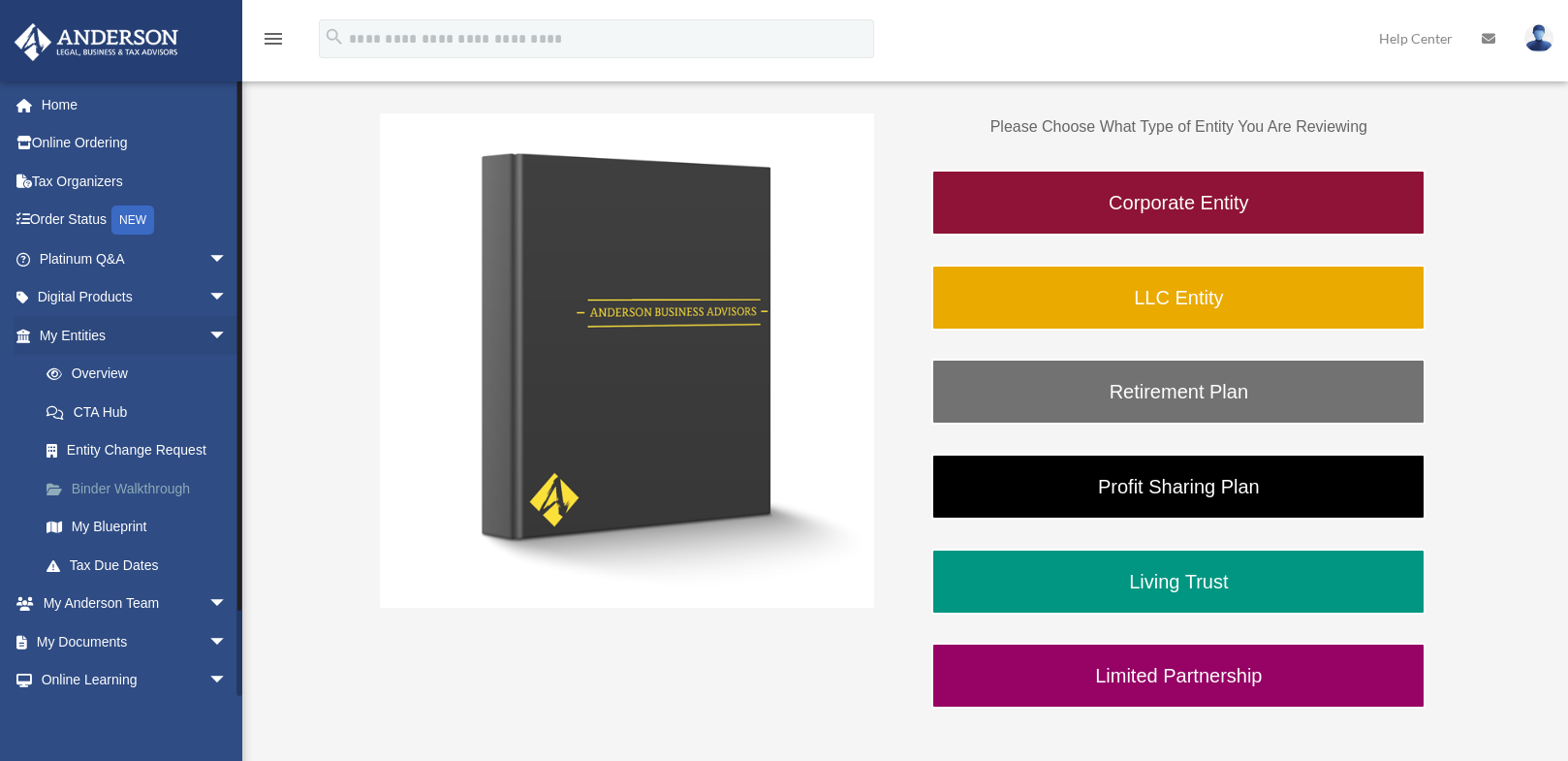
click at [92, 492] on link "Binder Walkthrough" at bounding box center [142, 489] width 229 height 39
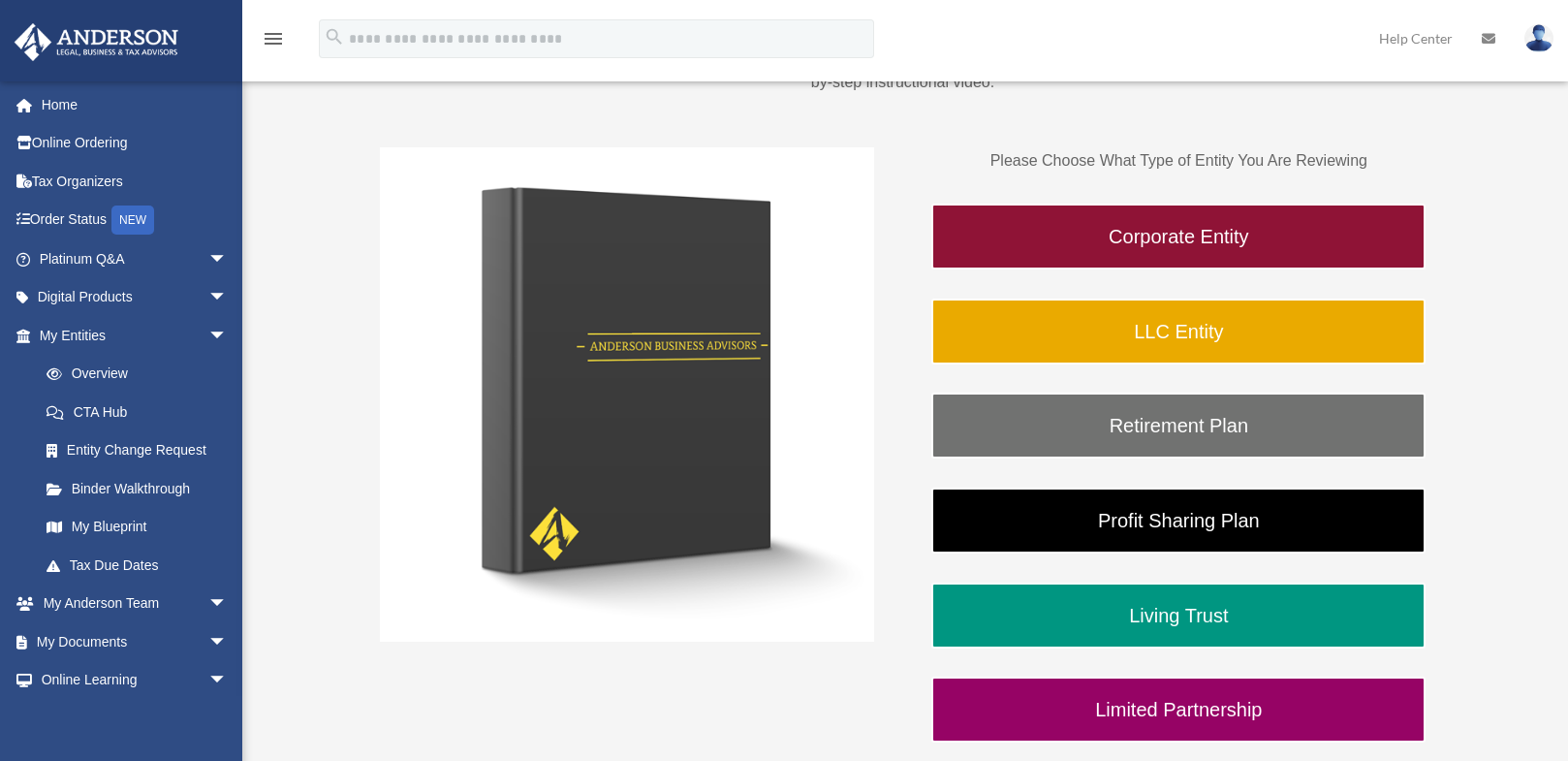
scroll to position [291, 0]
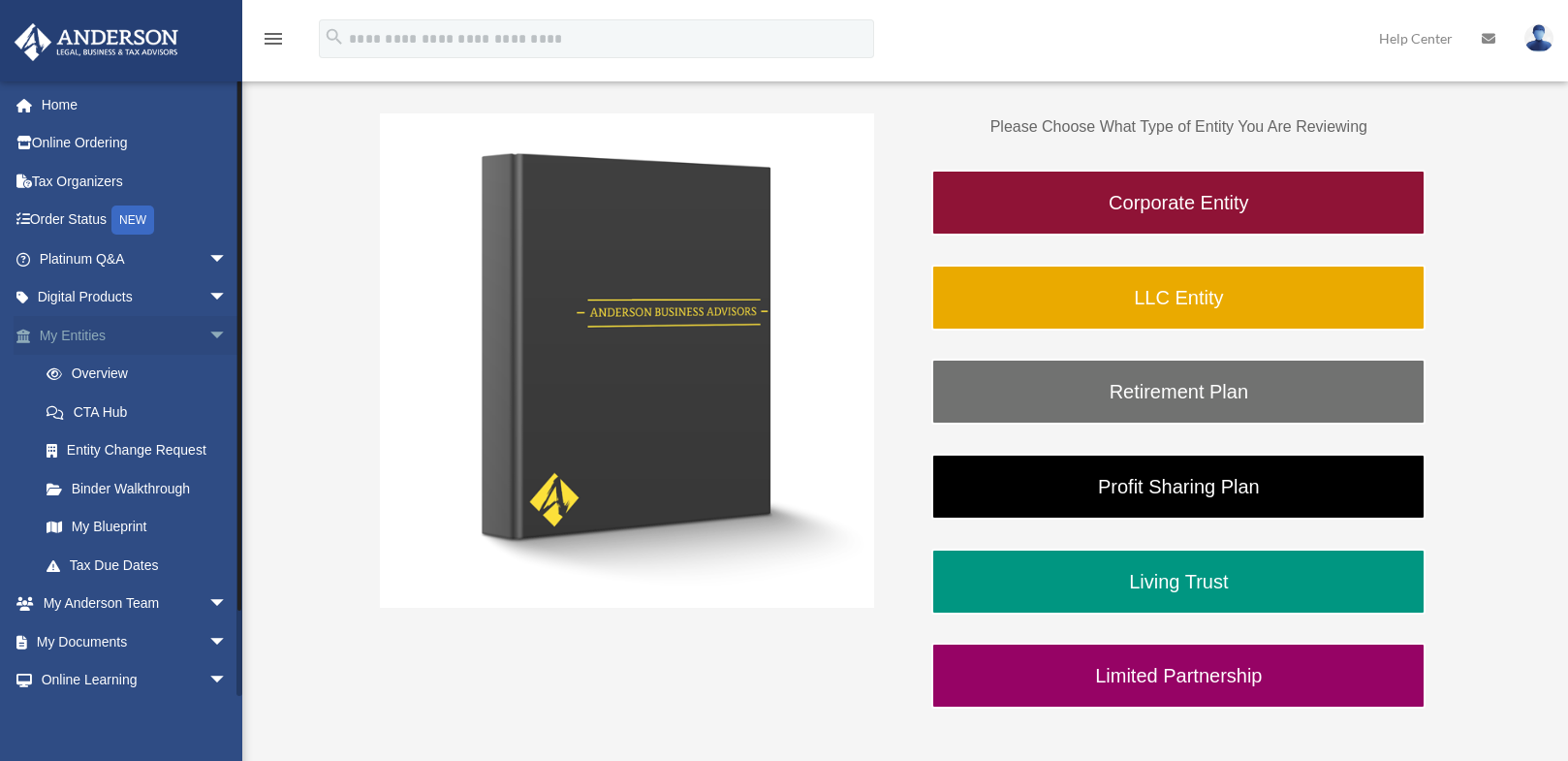
click at [209, 326] on span "arrow_drop_down" at bounding box center [228, 335] width 39 height 40
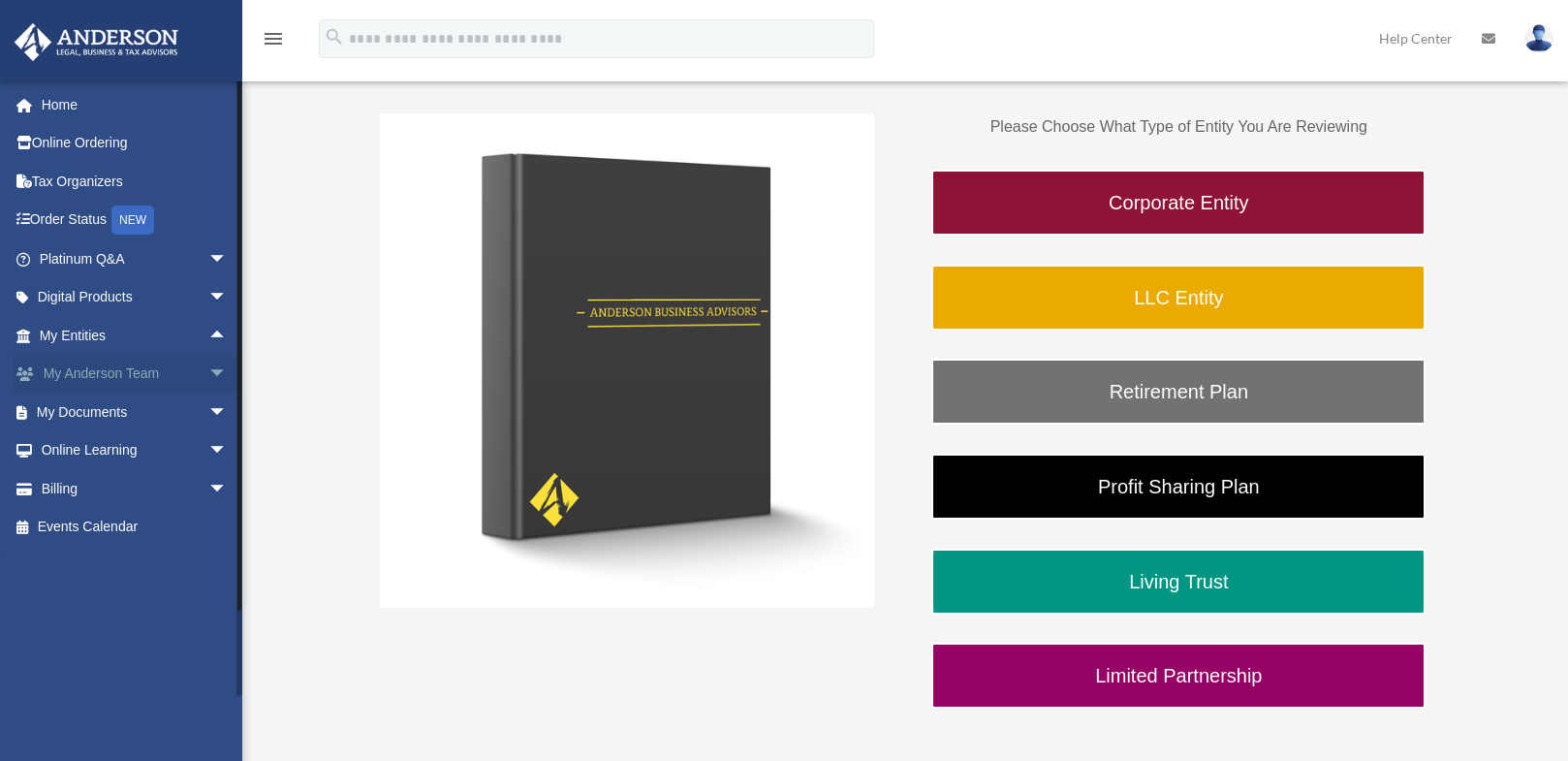
click at [209, 369] on span "arrow_drop_down" at bounding box center [228, 374] width 39 height 40
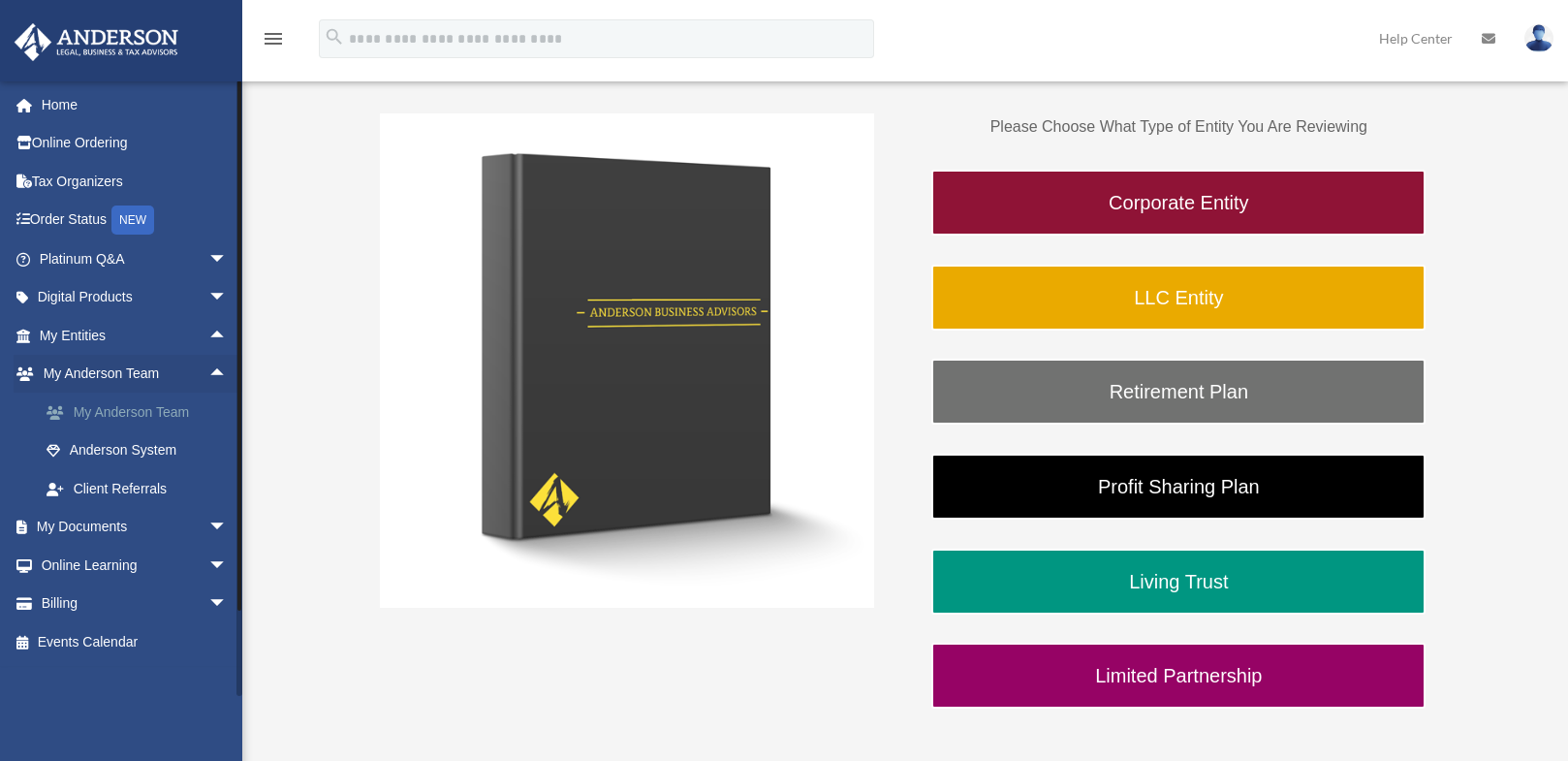
click at [144, 404] on link "My Anderson Team" at bounding box center [142, 412] width 229 height 39
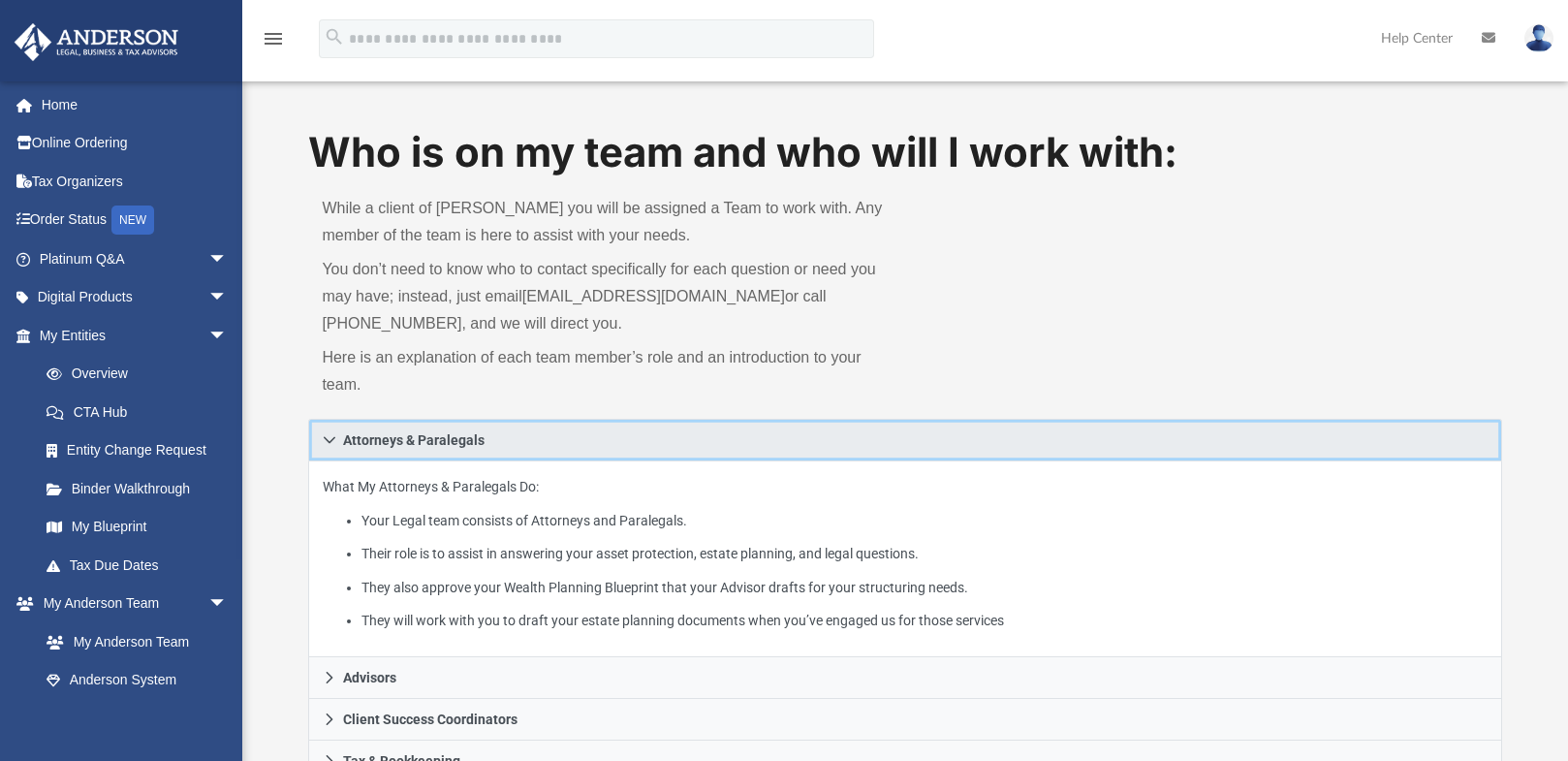
click at [337, 442] on link "Attorneys & Paralegals" at bounding box center [906, 440] width 1194 height 43
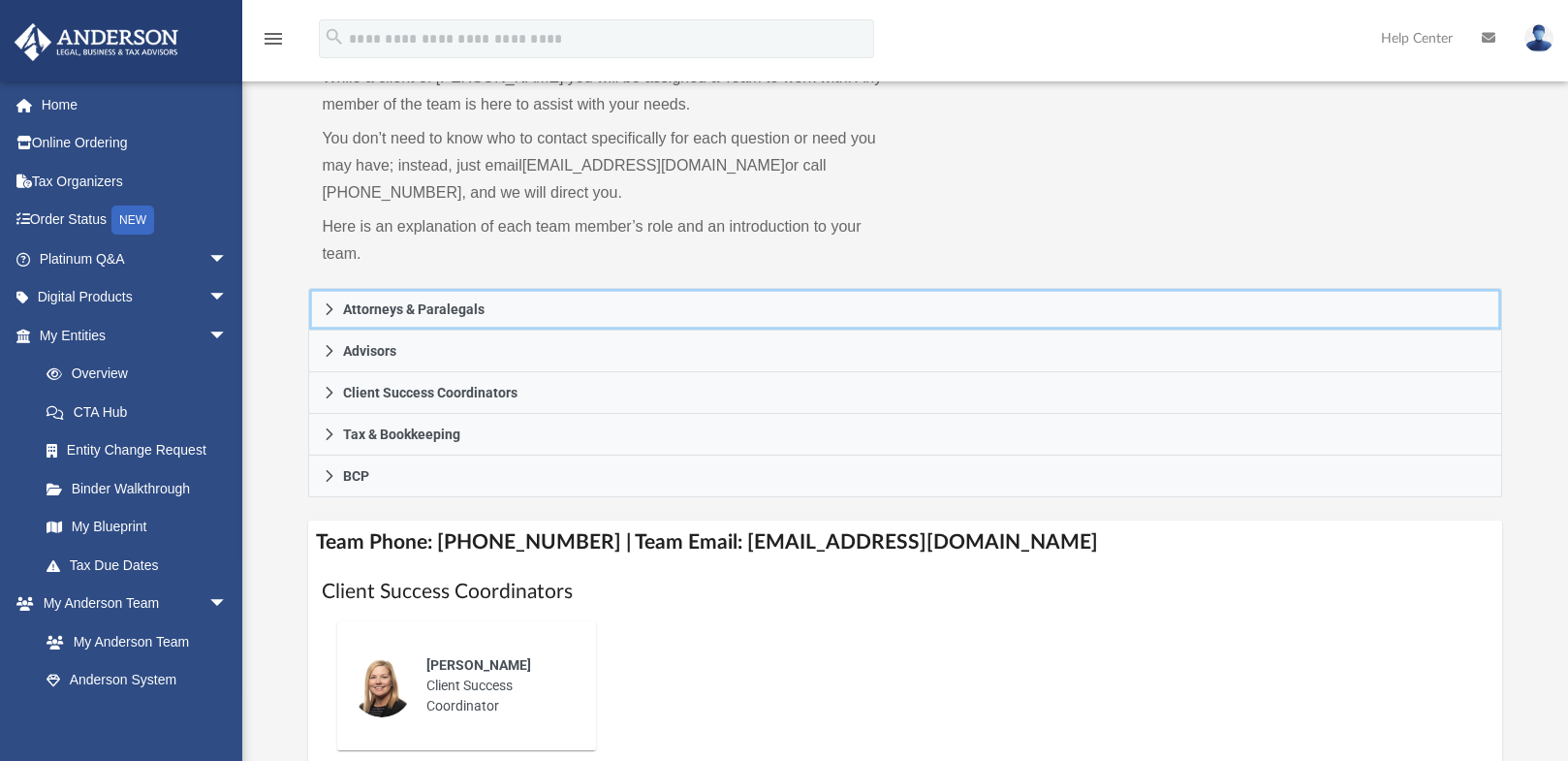
scroll to position [97, 0]
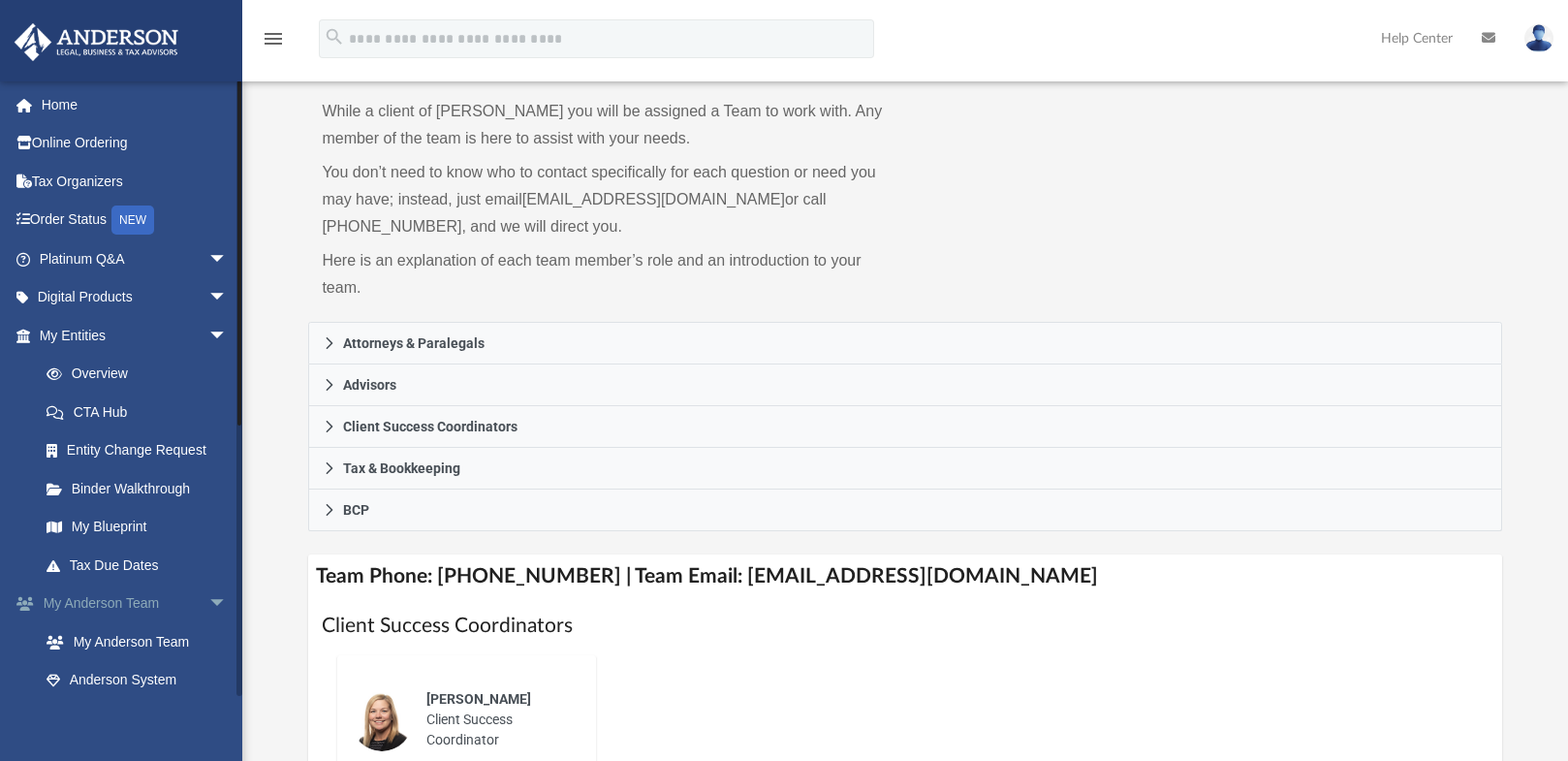
click at [209, 603] on span "arrow_drop_down" at bounding box center [228, 603] width 39 height 40
click at [214, 331] on span "arrow_drop_down" at bounding box center [228, 335] width 39 height 40
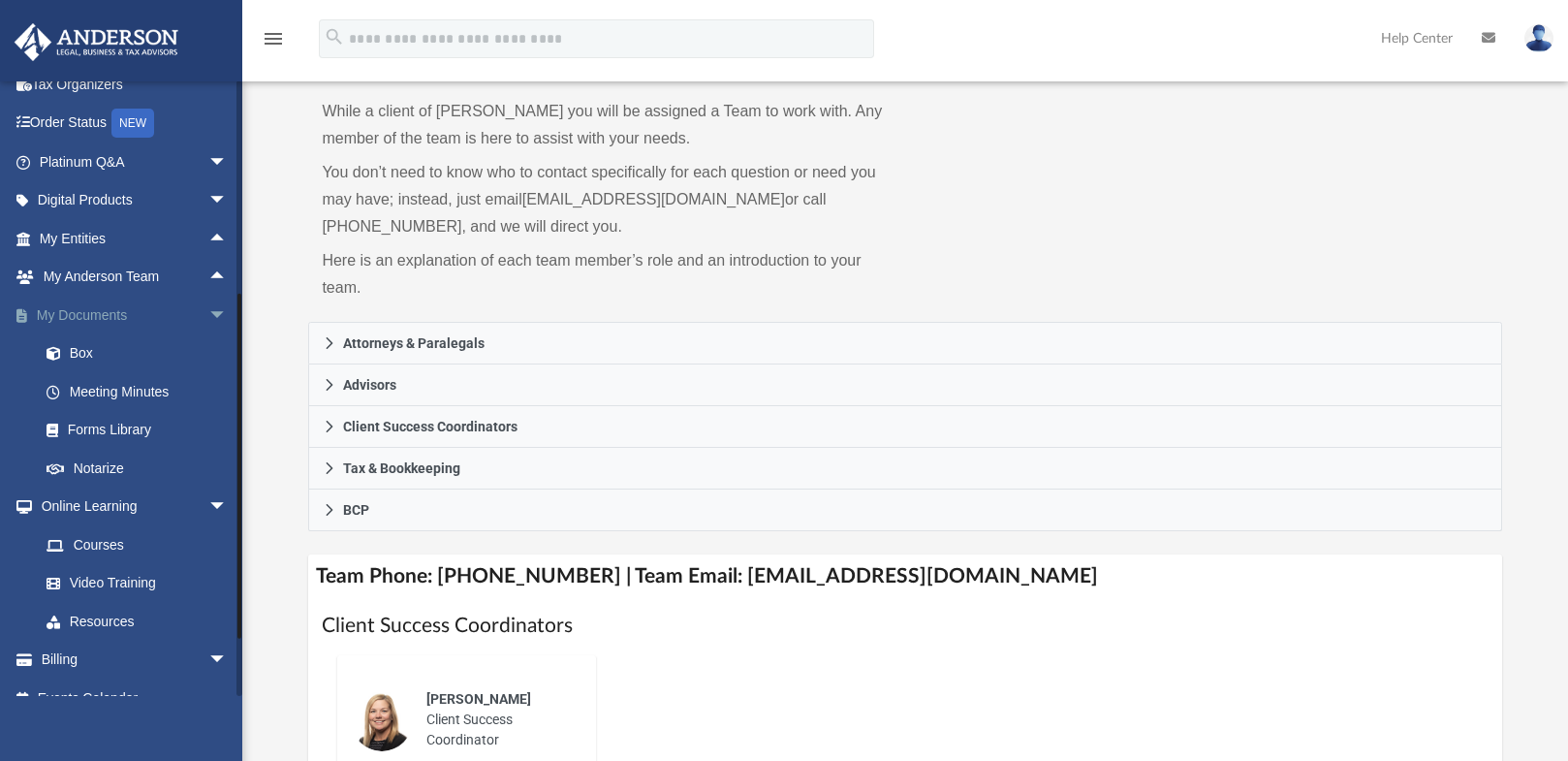
click at [209, 310] on span "arrow_drop_down" at bounding box center [228, 315] width 39 height 40
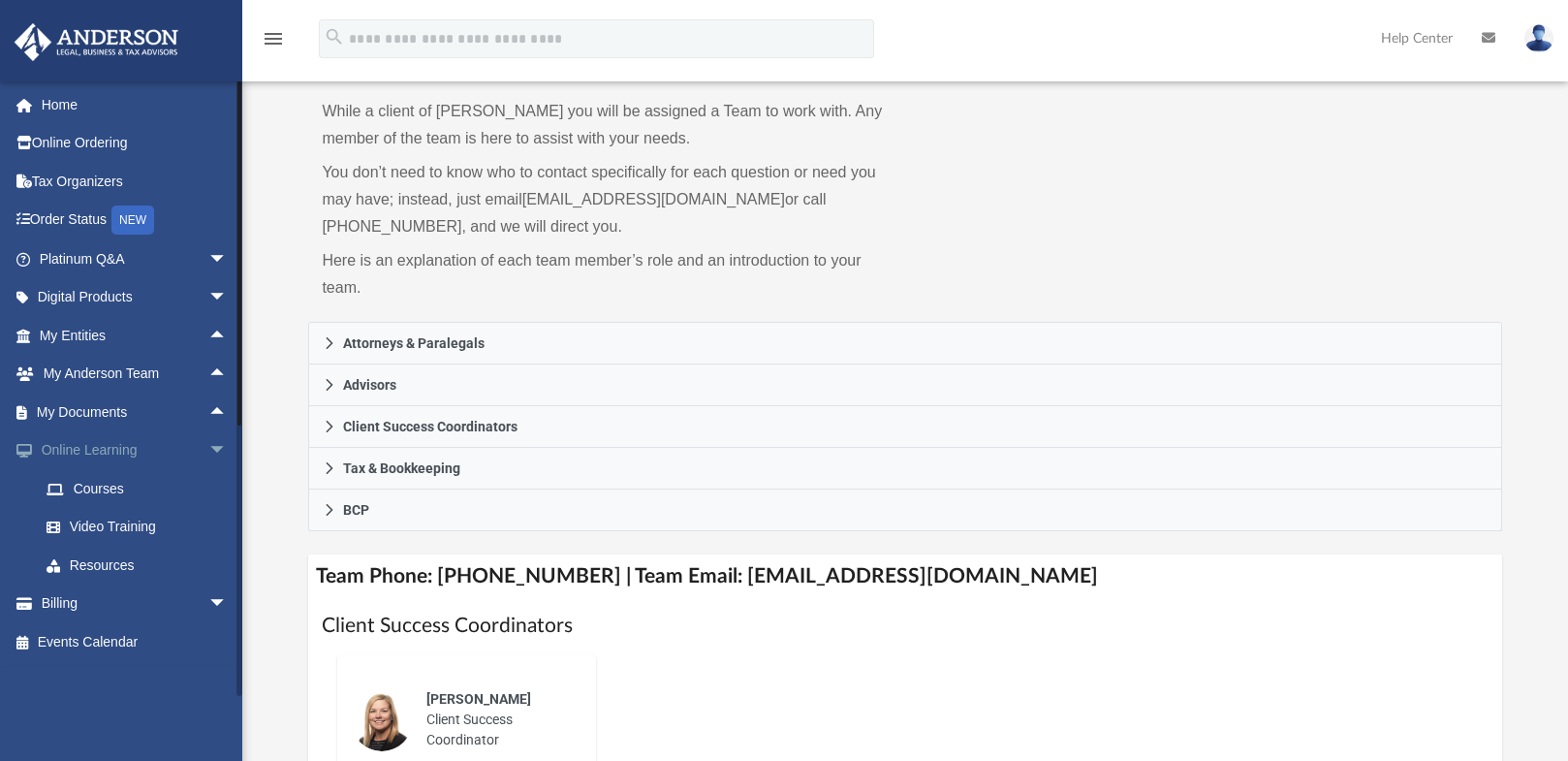
click at [209, 452] on span "arrow_drop_down" at bounding box center [228, 451] width 39 height 40
click at [209, 491] on span "arrow_drop_down" at bounding box center [228, 489] width 39 height 40
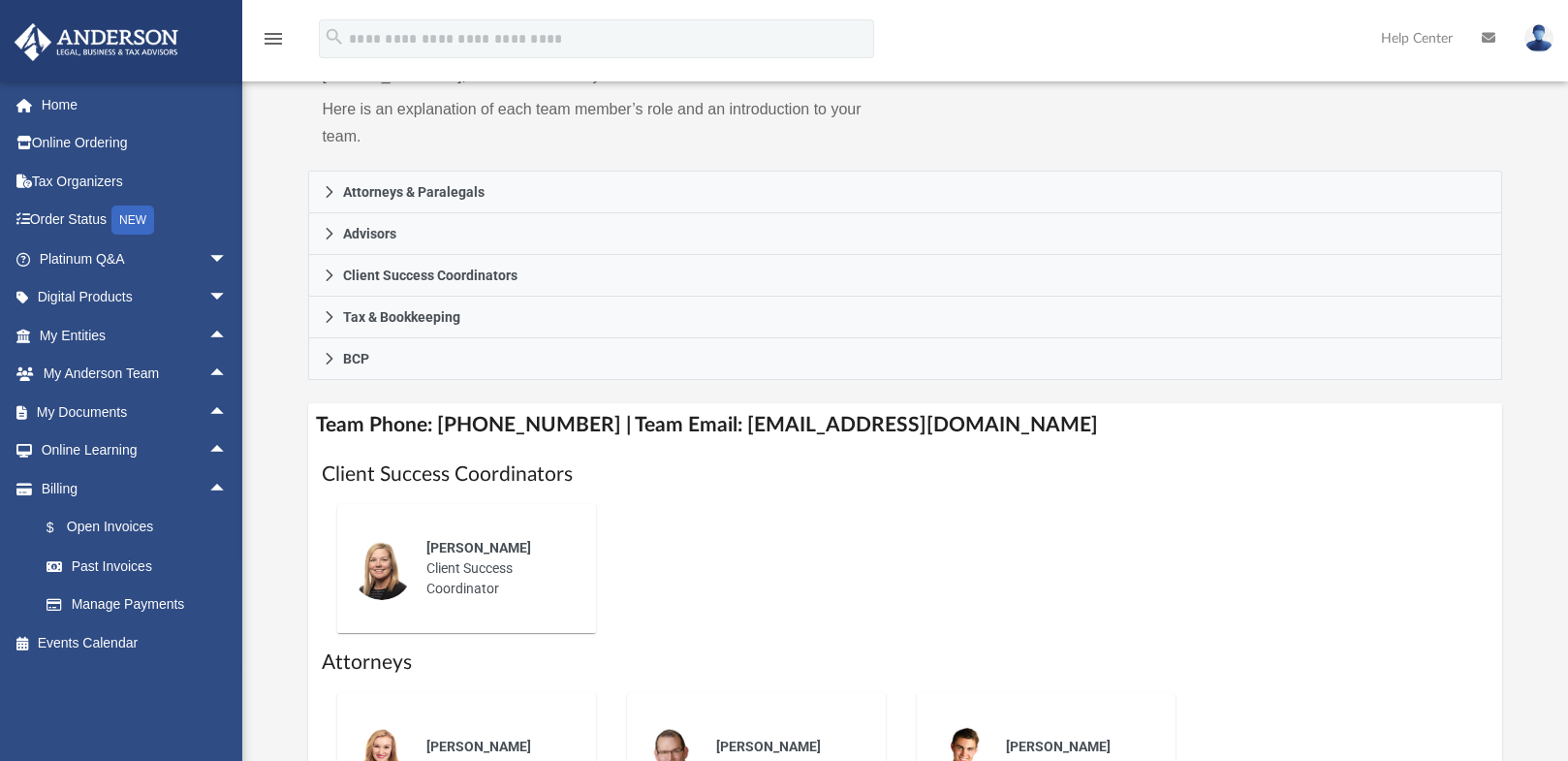
scroll to position [291, 0]
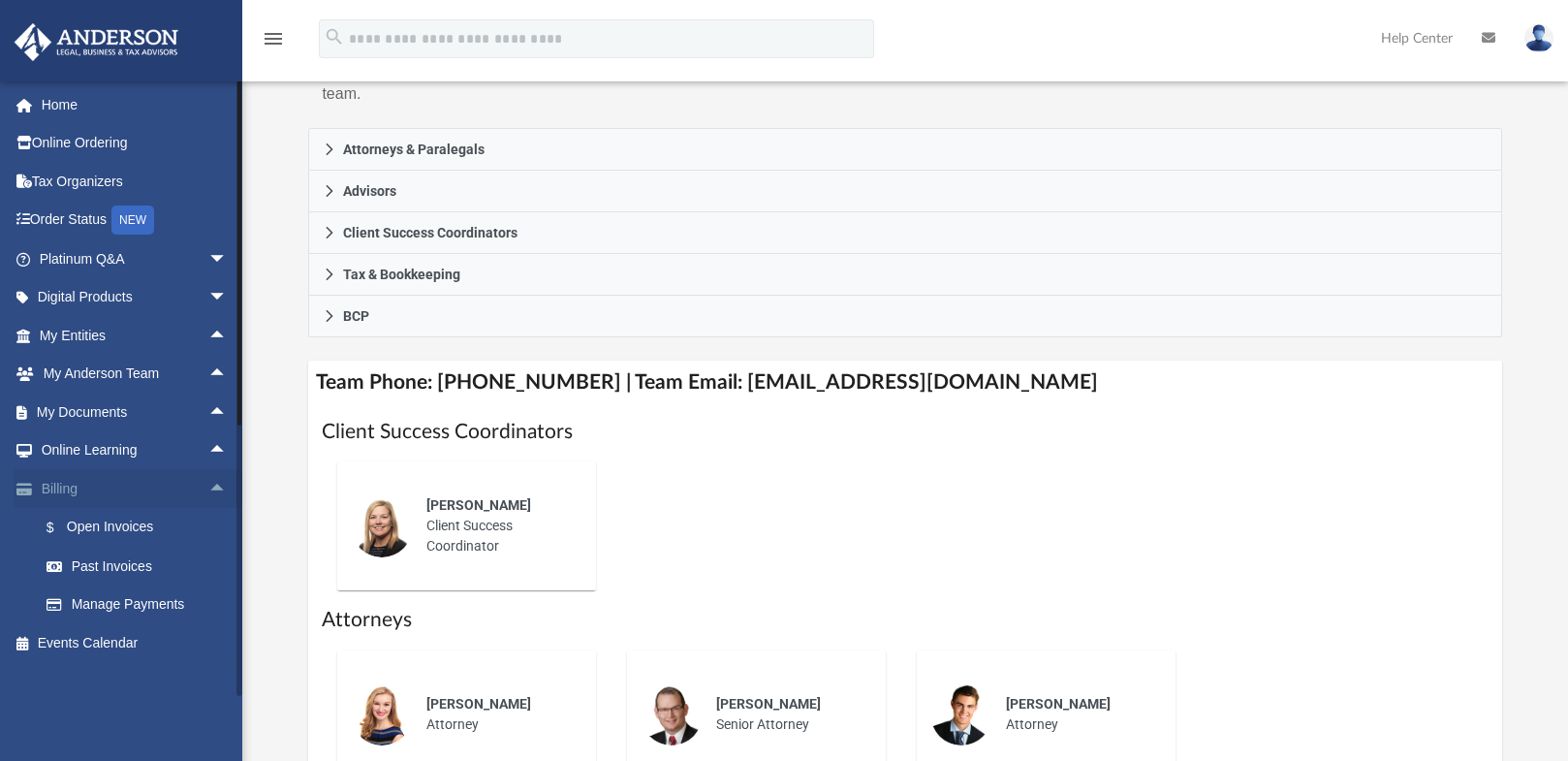
click at [209, 488] on span "arrow_drop_up" at bounding box center [228, 489] width 39 height 40
